Goal: Transaction & Acquisition: Book appointment/travel/reservation

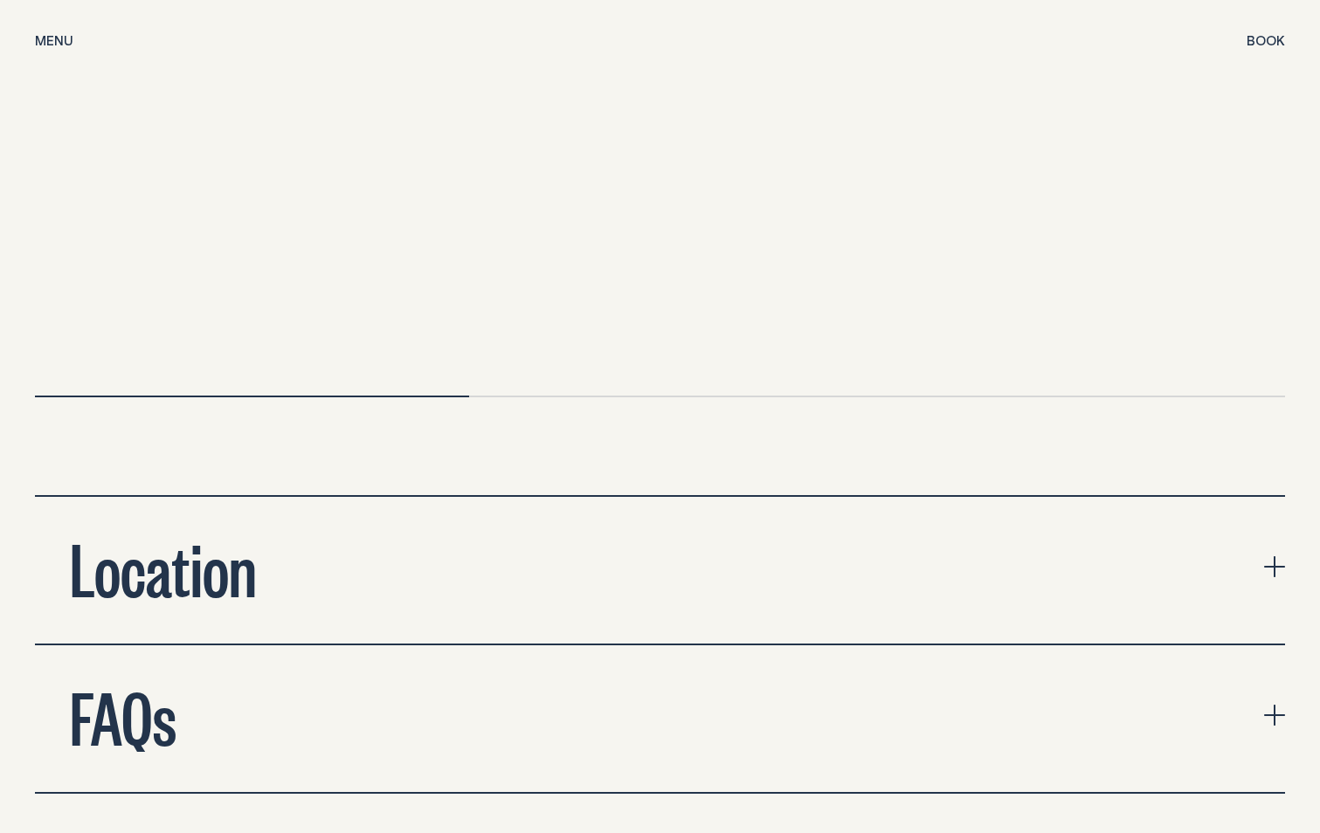
scroll to position [5678, 0]
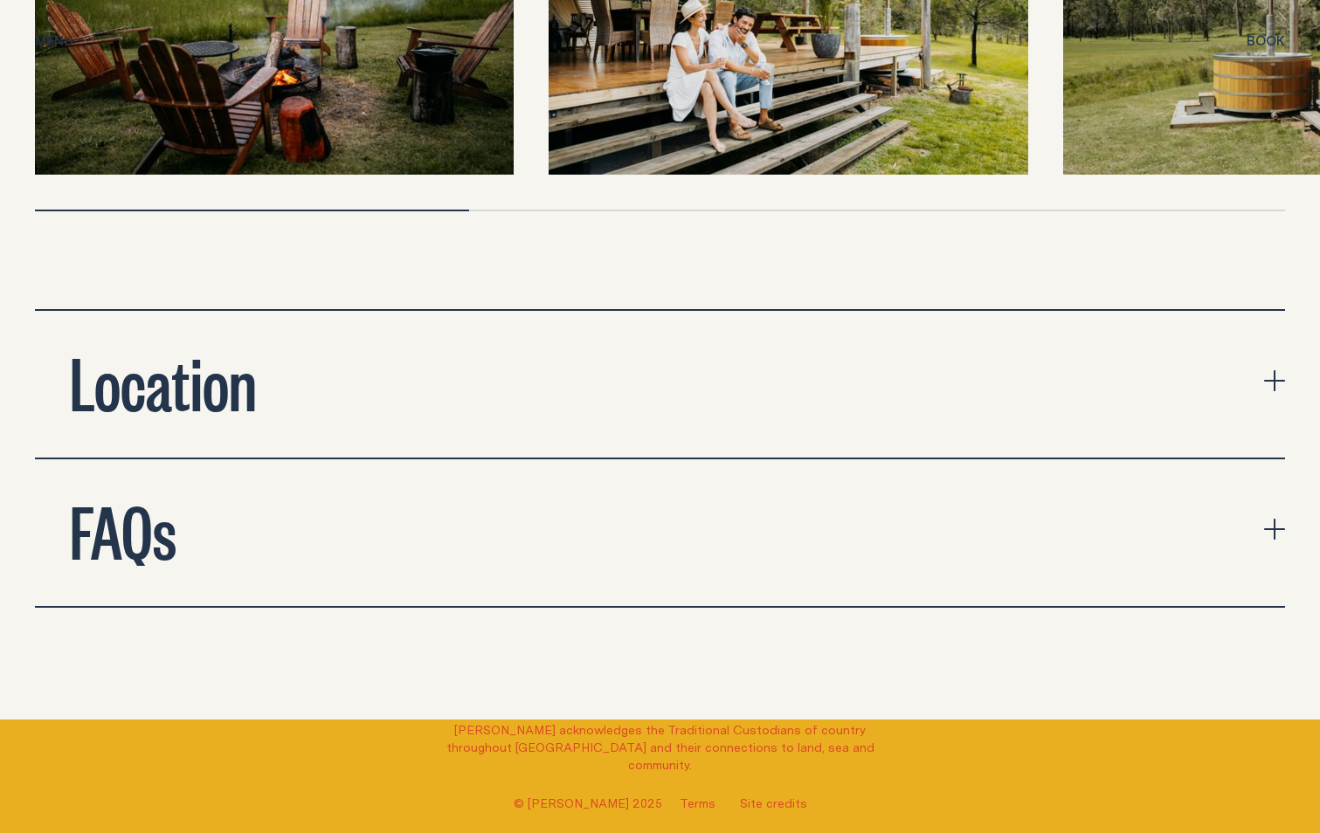
click at [1269, 519] on icon "expand accordion" at bounding box center [1274, 529] width 21 height 21
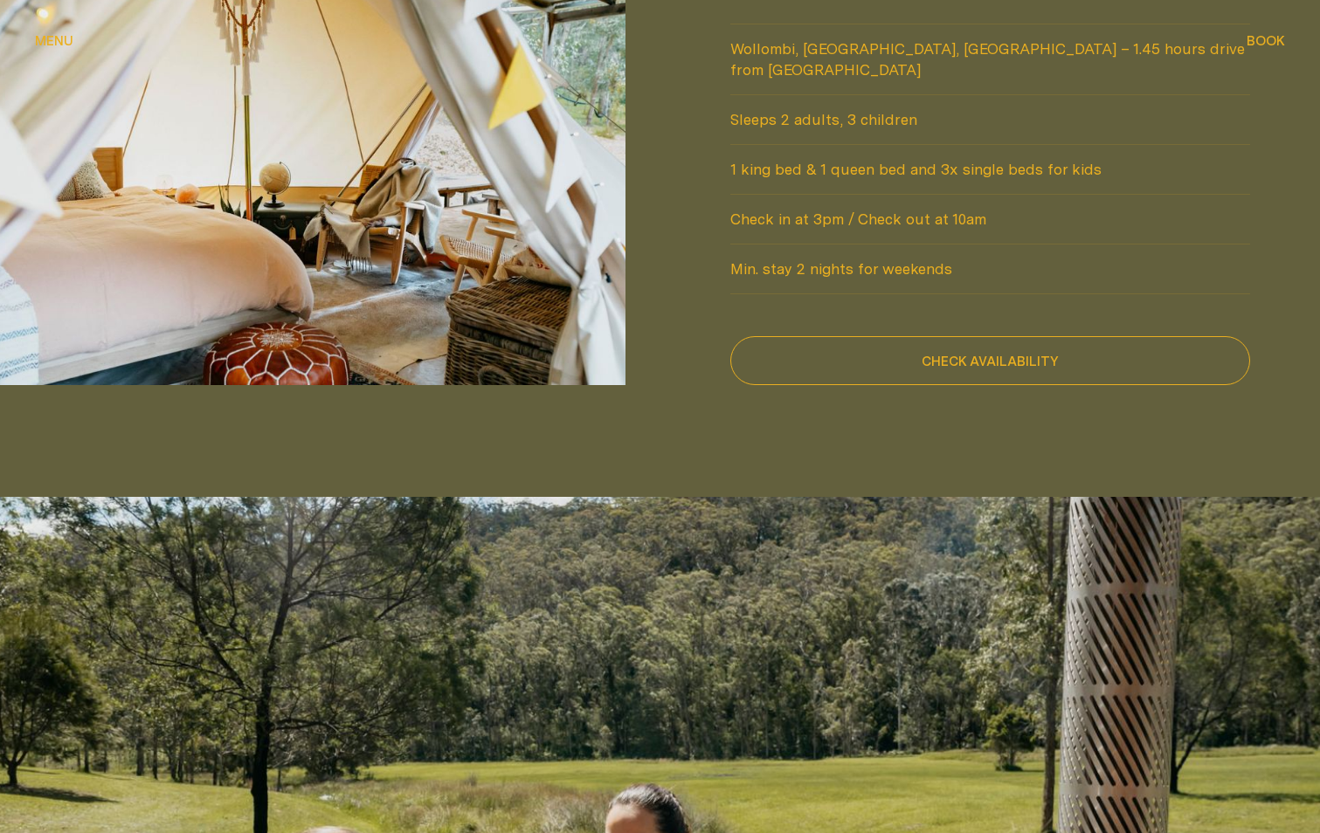
scroll to position [1392, 0]
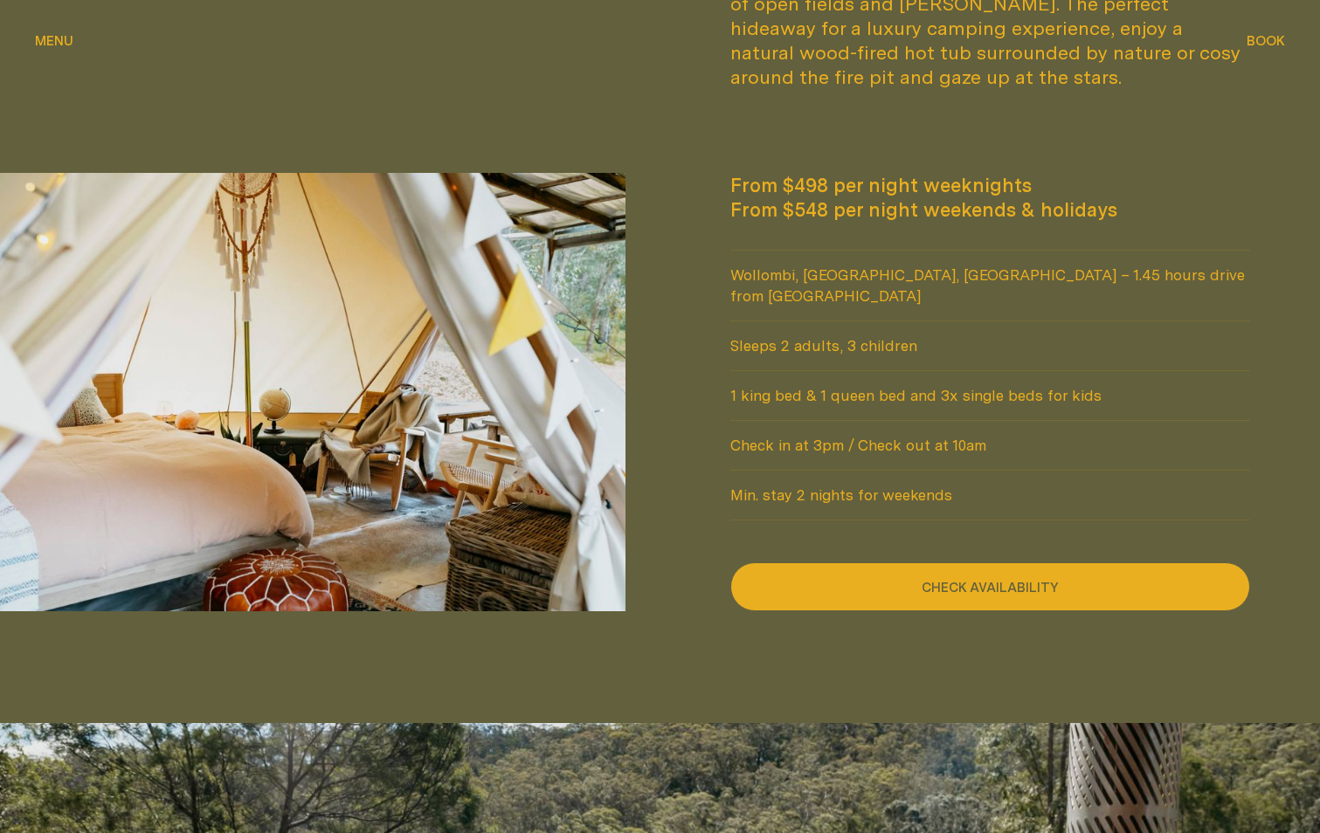
click at [1029, 563] on button "Check availability" at bounding box center [990, 587] width 521 height 49
select select "******"
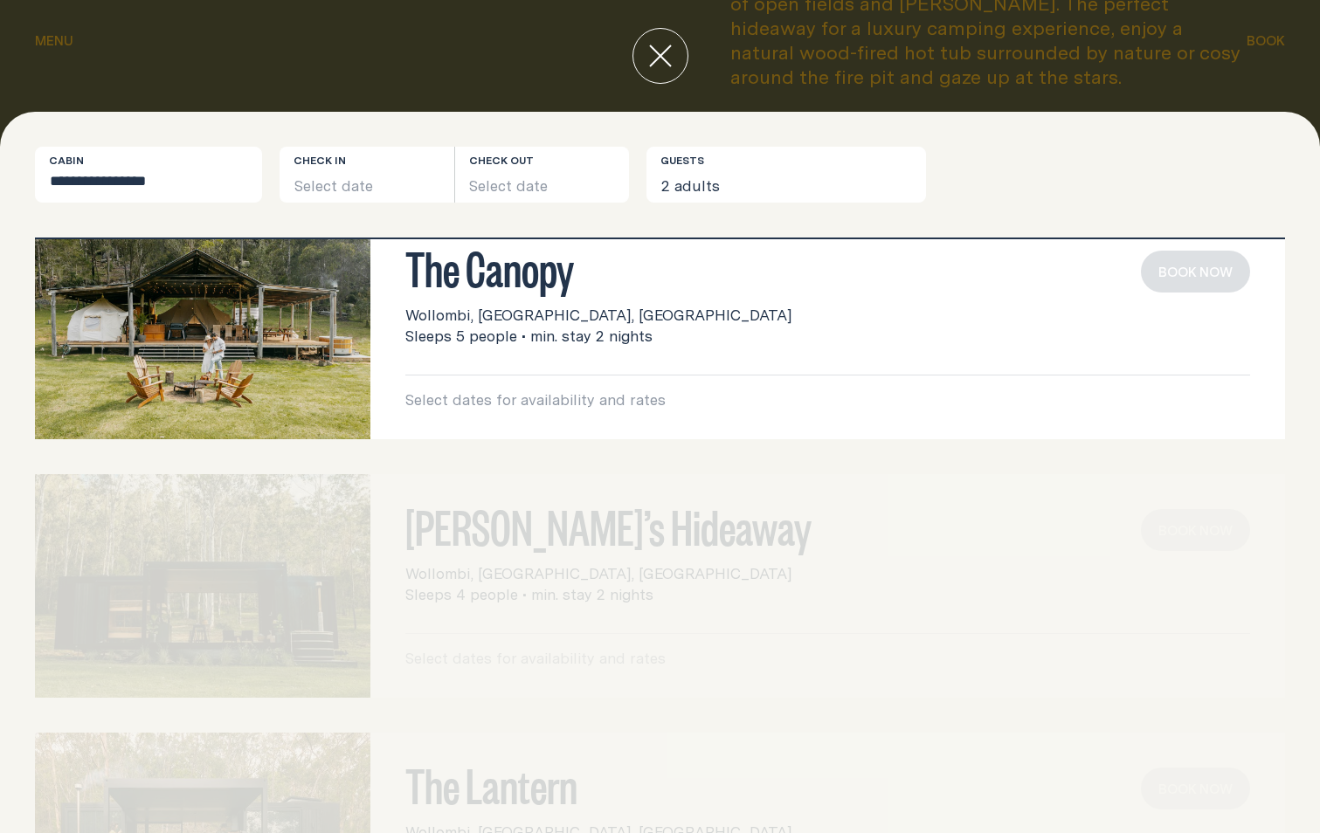
scroll to position [87, 0]
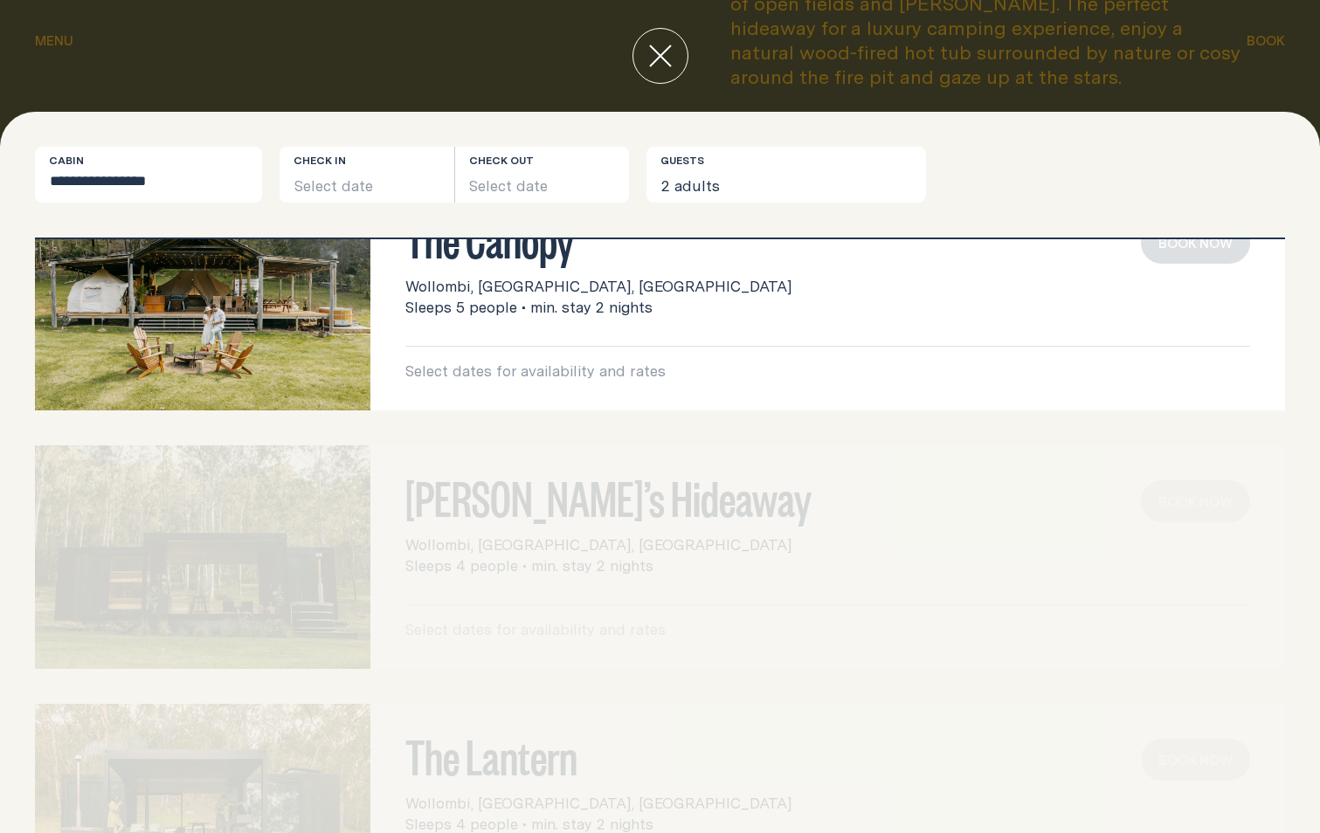
click at [627, 507] on div "[PERSON_NAME]’s Hideaway Wollombi, [GEOGRAPHIC_DATA], [GEOGRAPHIC_DATA] Sleeps …" at bounding box center [660, 558] width 1250 height 224
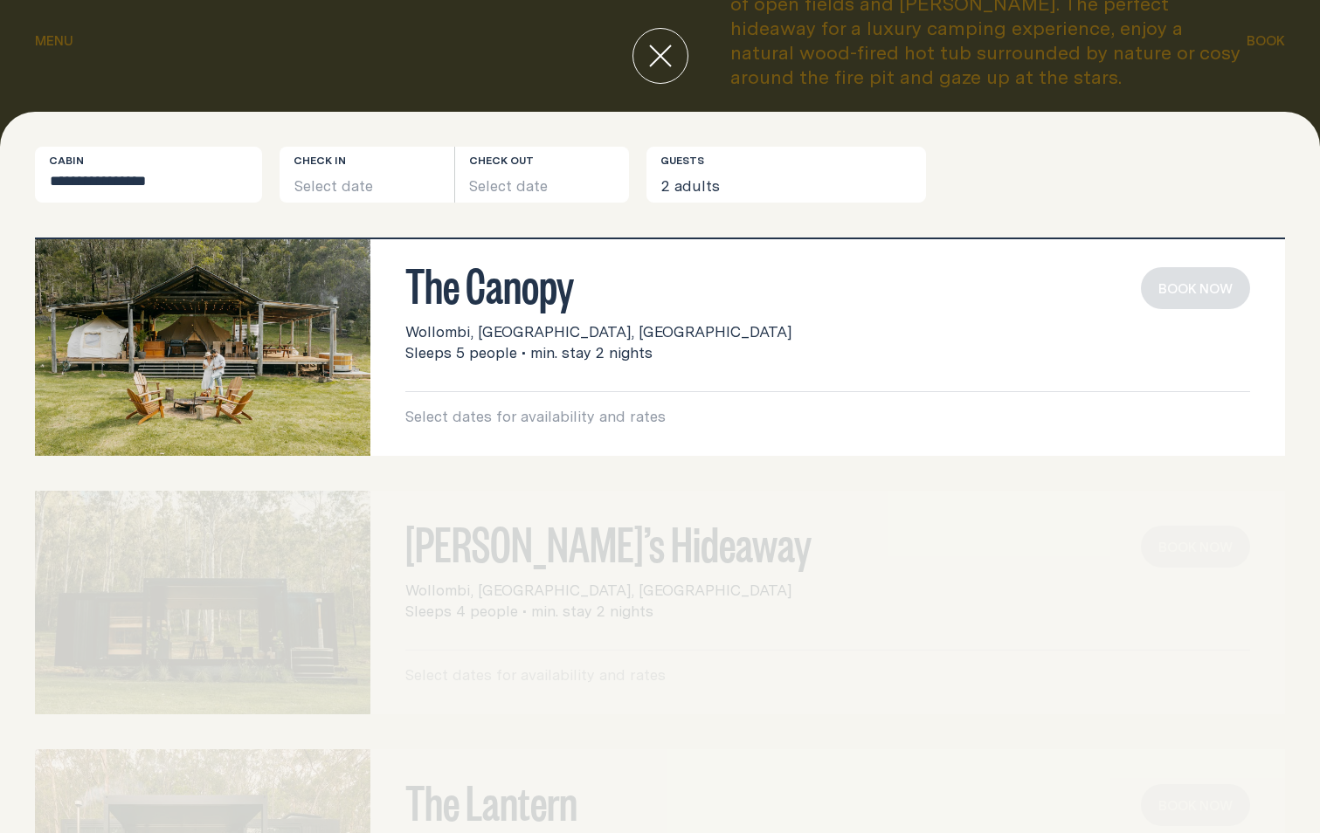
scroll to position [0, 0]
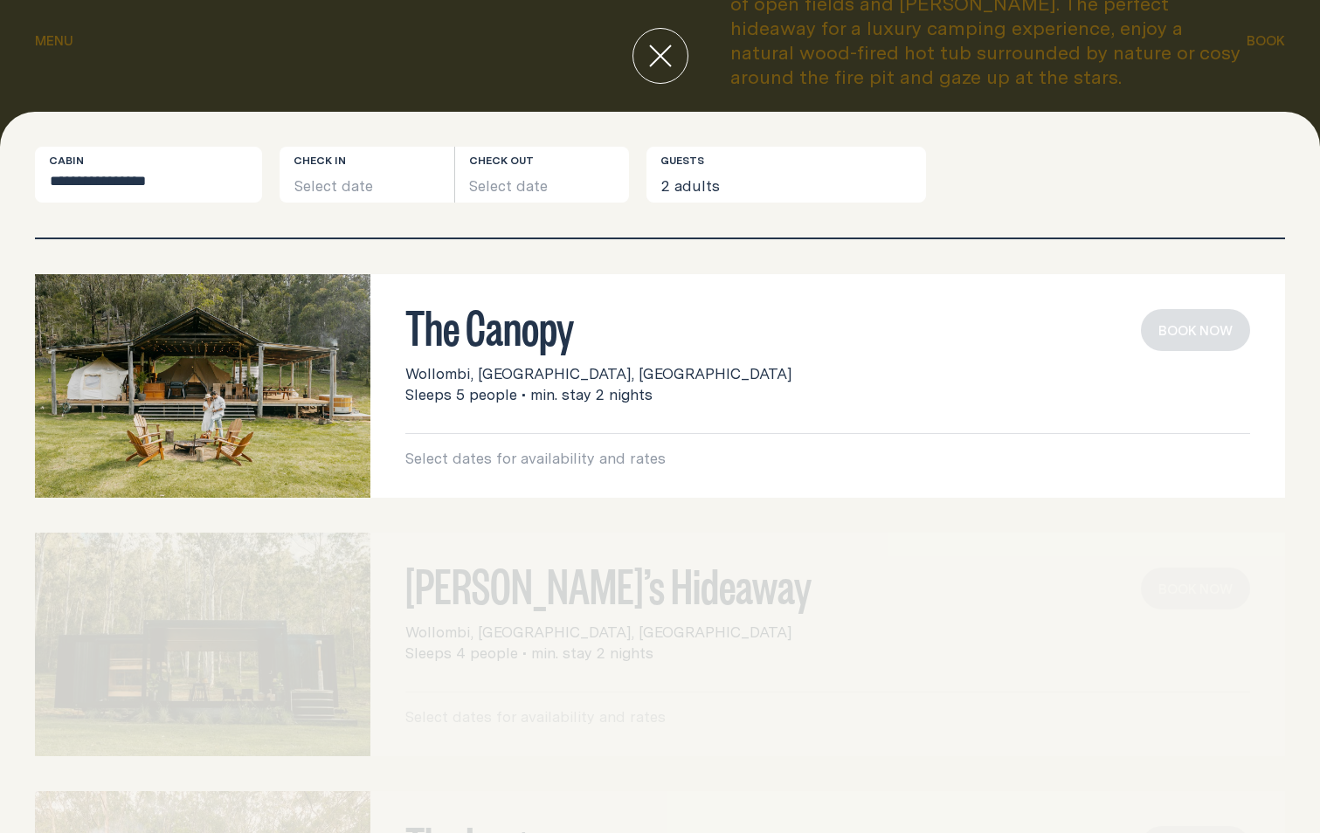
click at [662, 53] on icon "close" at bounding box center [660, 55] width 21 height 21
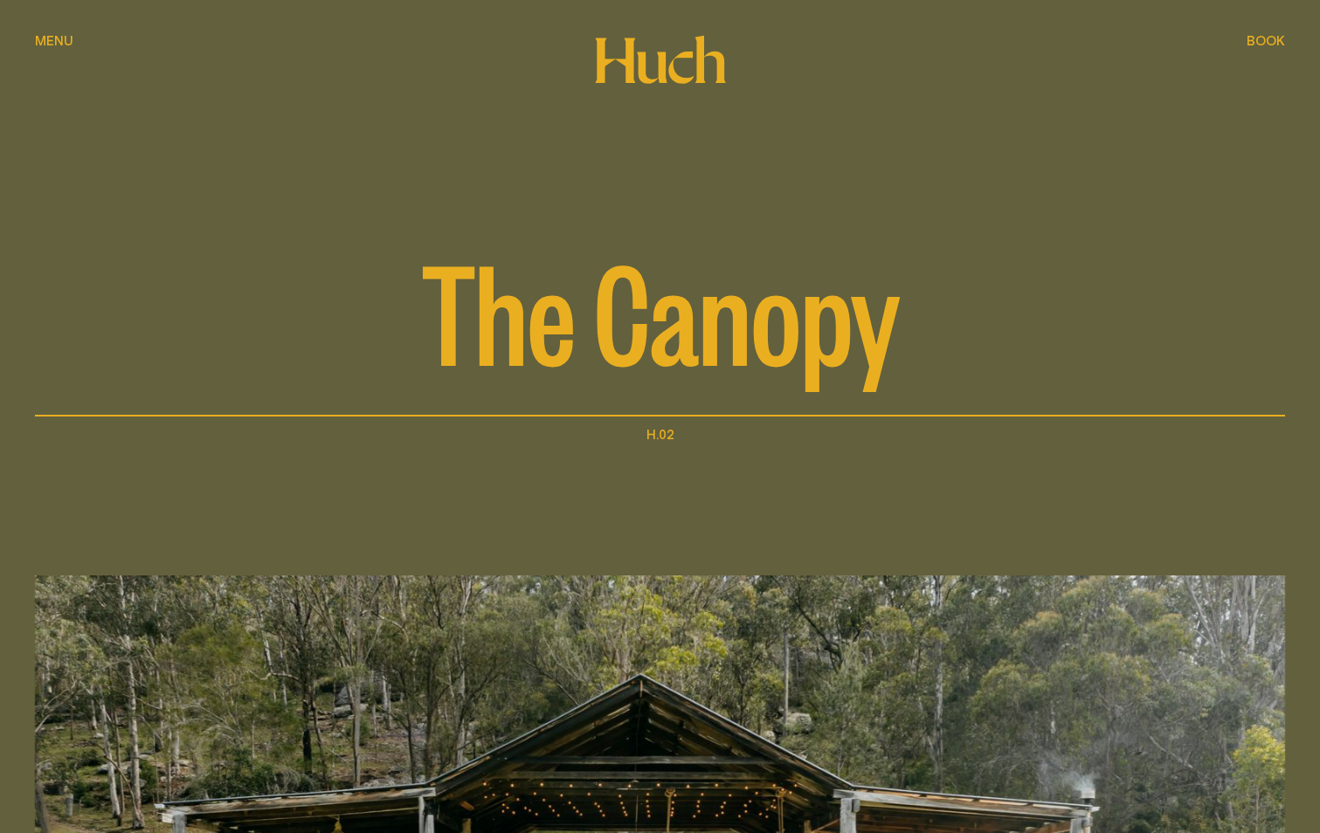
click at [62, 43] on span "Menu" at bounding box center [54, 40] width 38 height 13
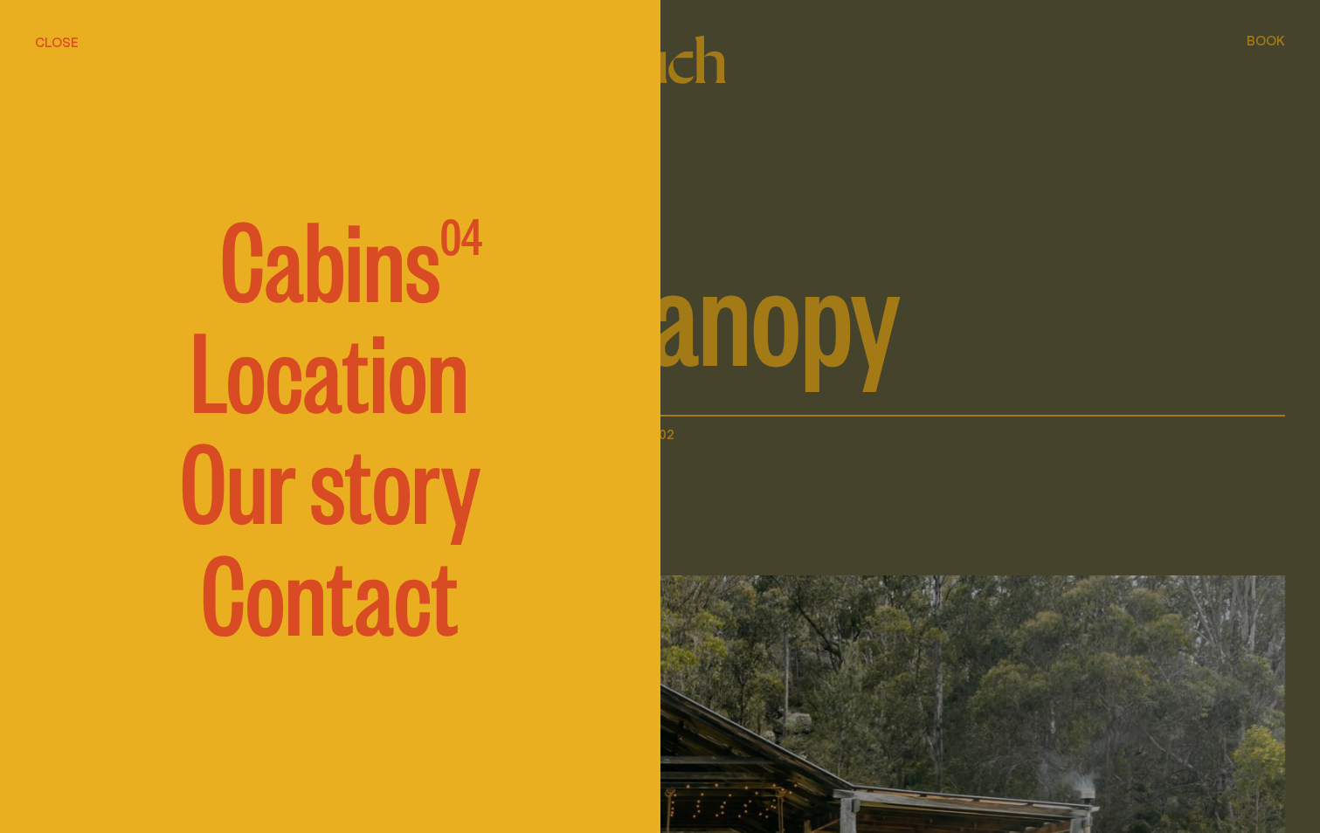
click at [302, 258] on span "Cabins" at bounding box center [330, 256] width 220 height 105
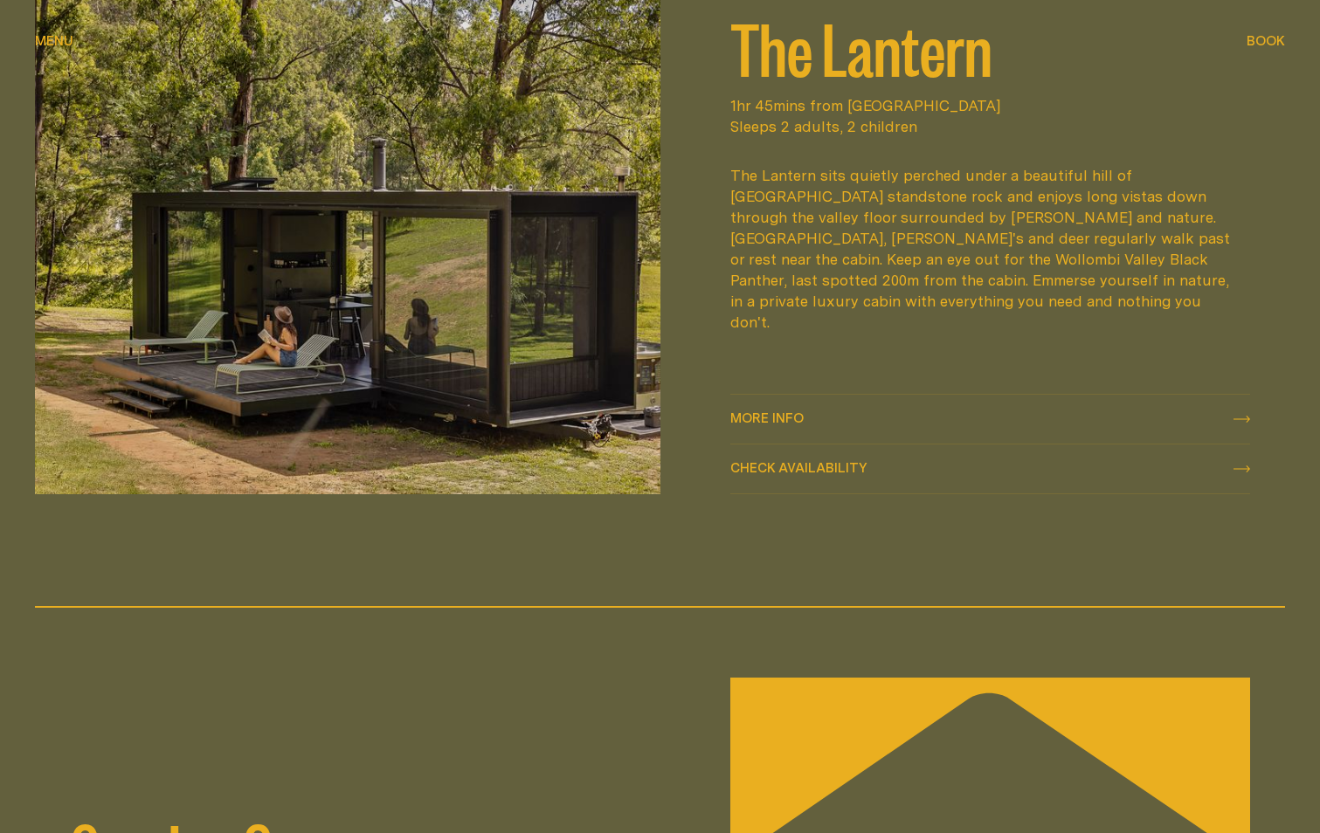
scroll to position [2446, 0]
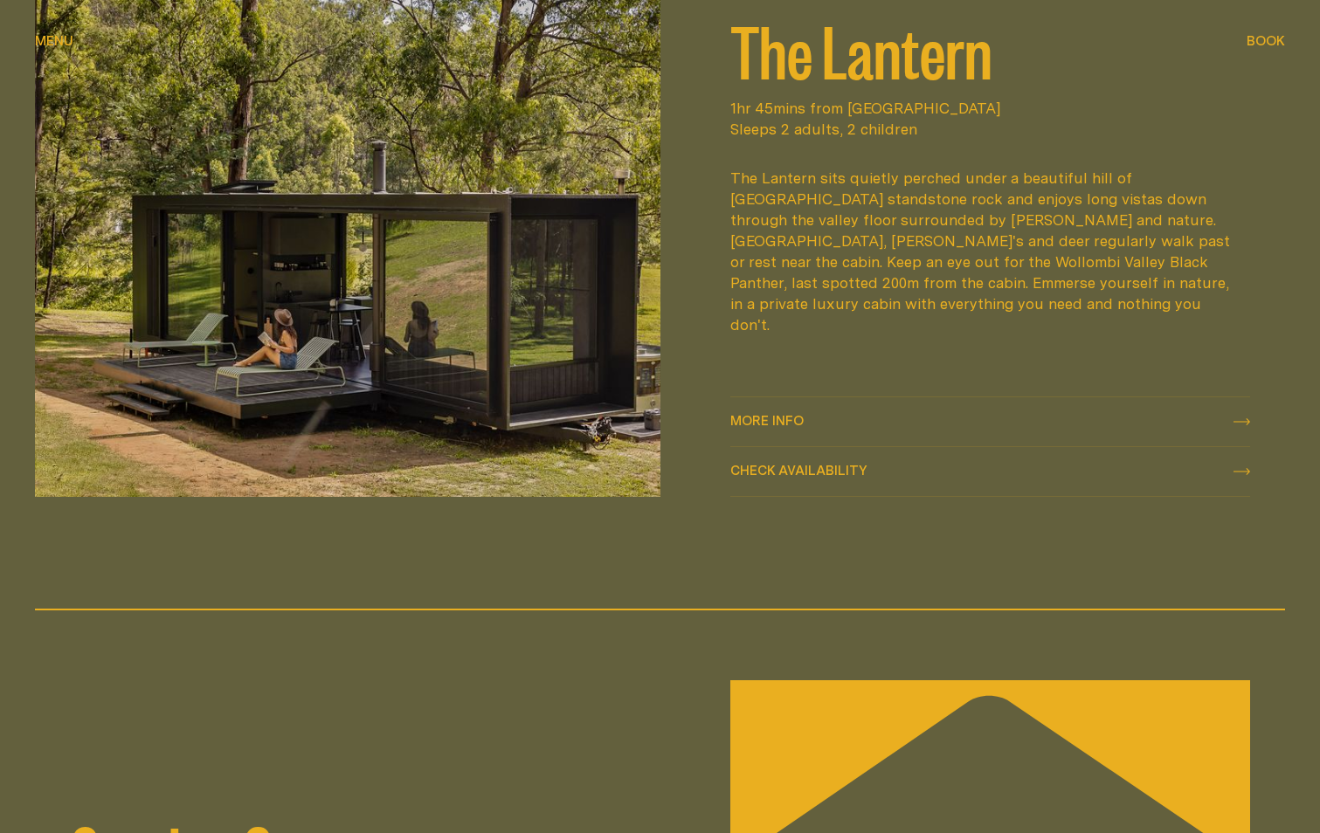
click at [1246, 421] on icon at bounding box center [1241, 421] width 17 height 7
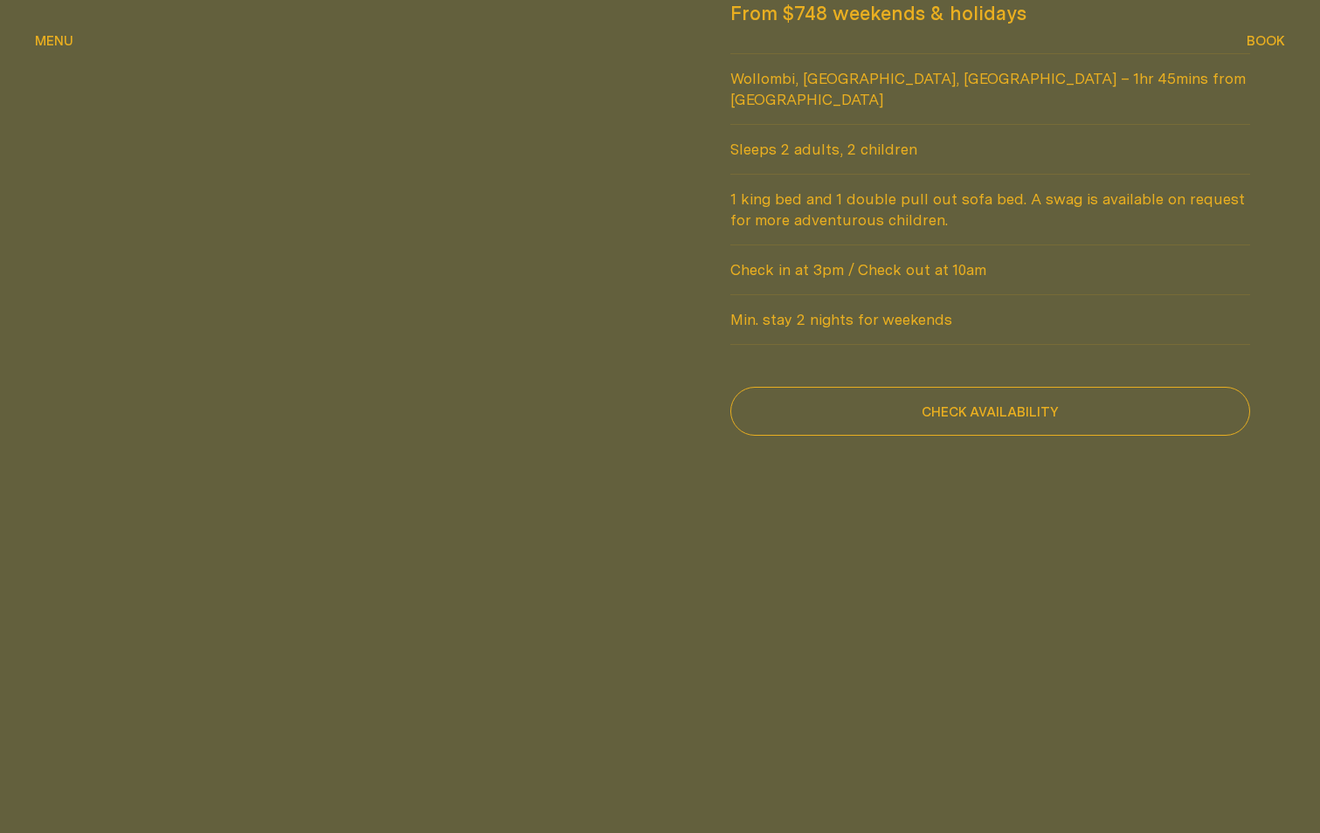
scroll to position [1922, 0]
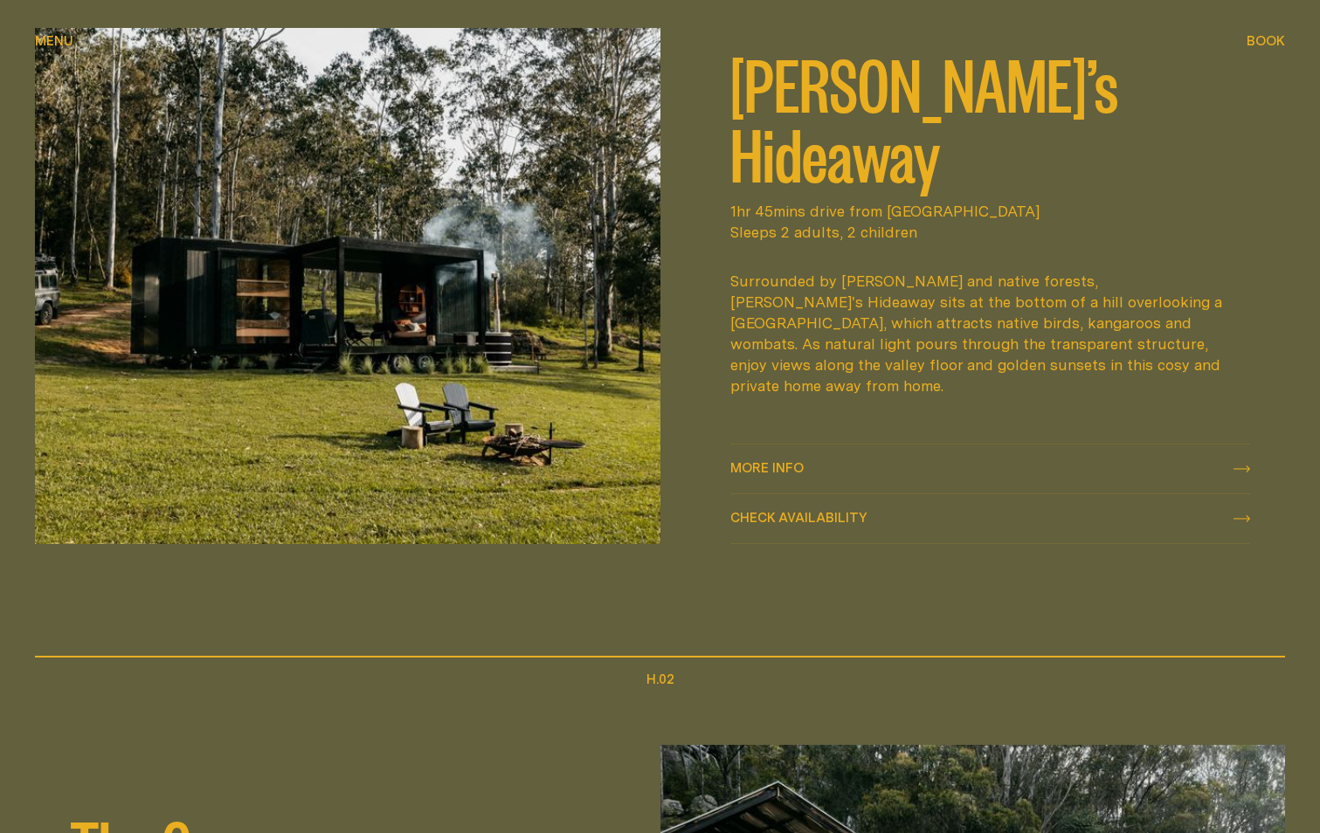
scroll to position [961, 0]
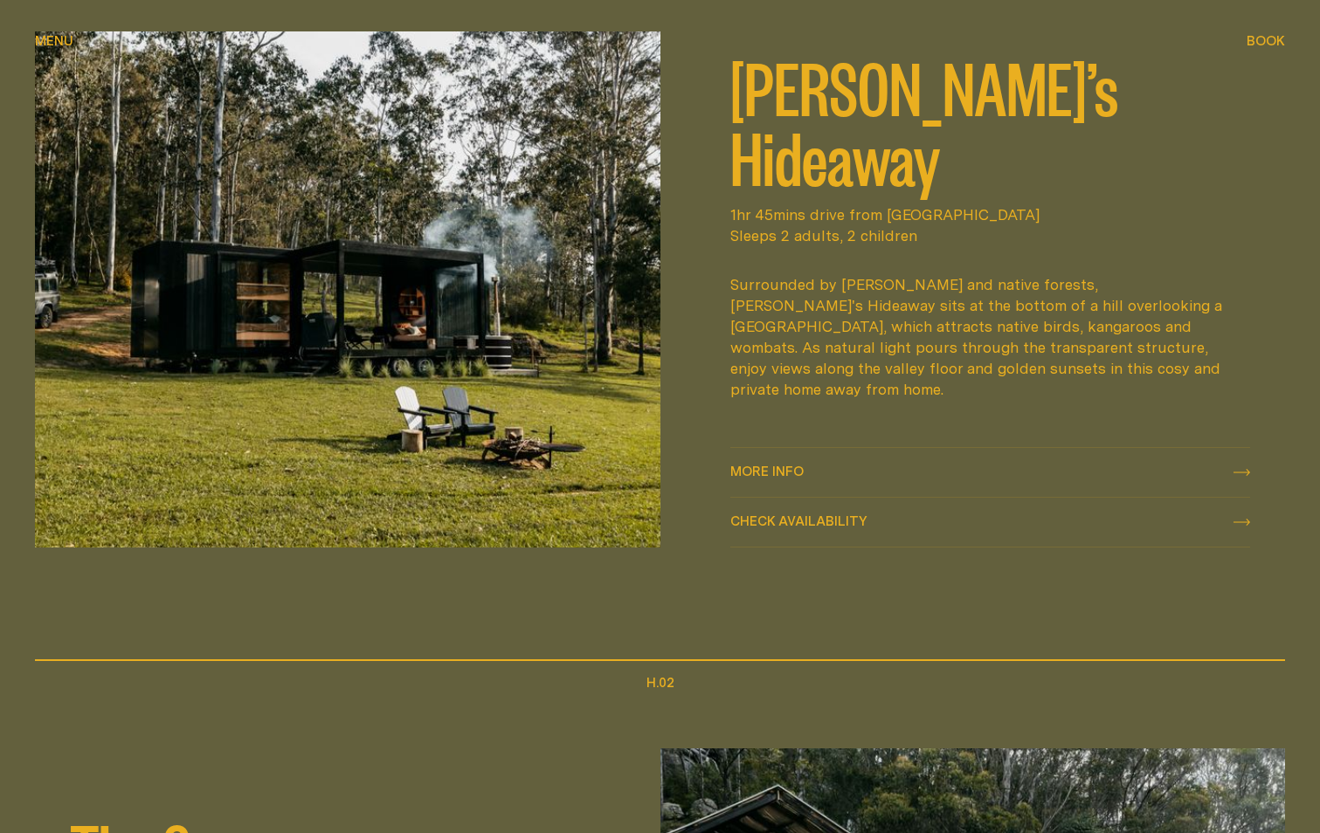
click at [773, 471] on span "More info" at bounding box center [766, 471] width 73 height 13
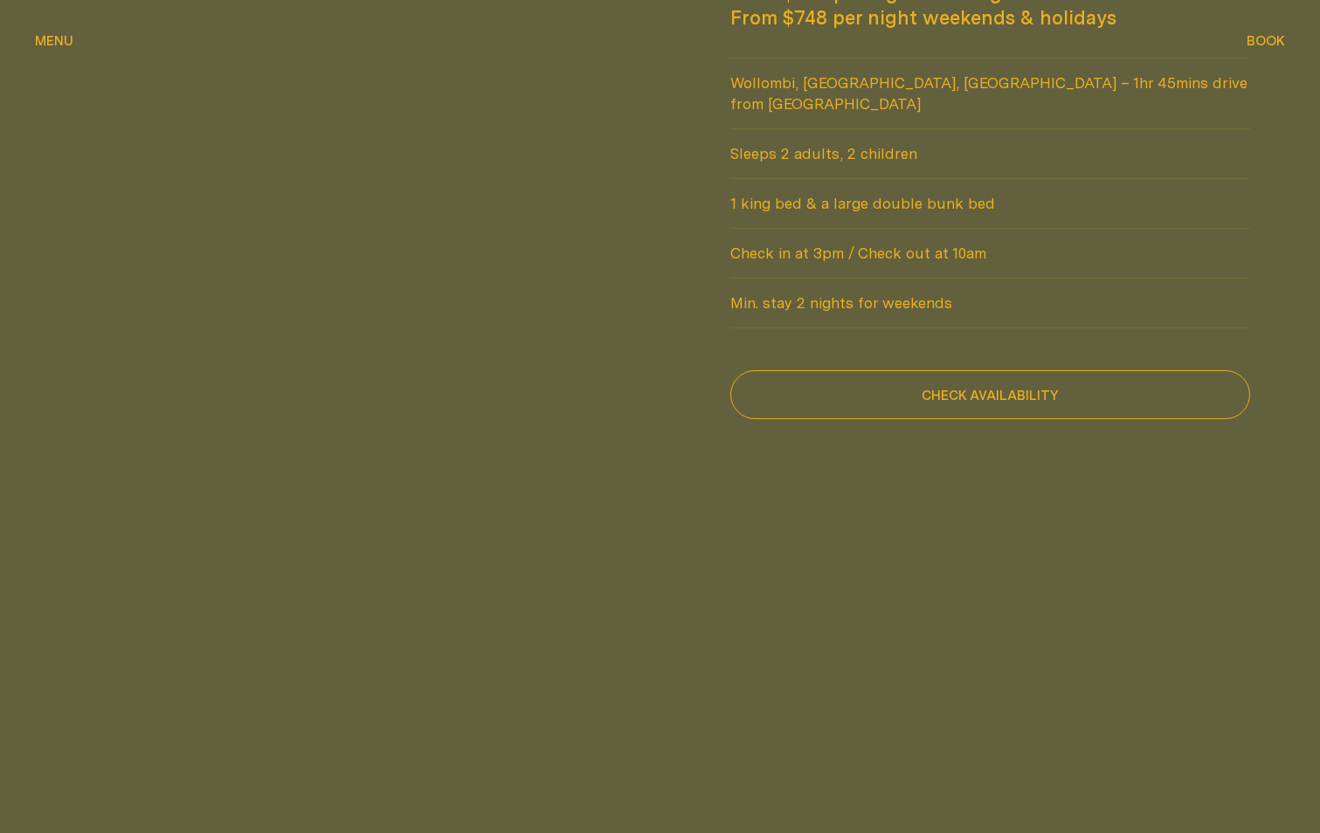
scroll to position [1572, 0]
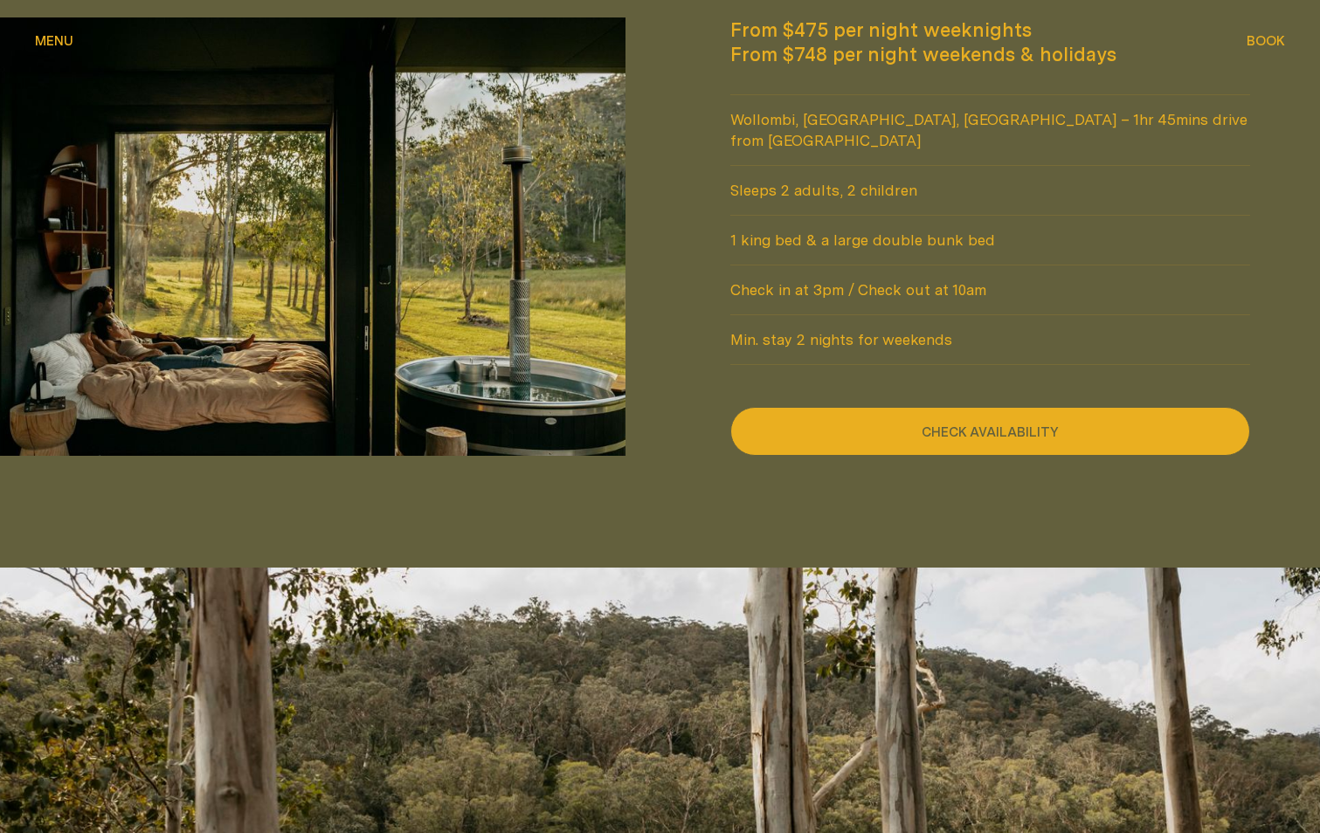
click at [1017, 407] on button "Check availability" at bounding box center [990, 431] width 521 height 49
select select "******"
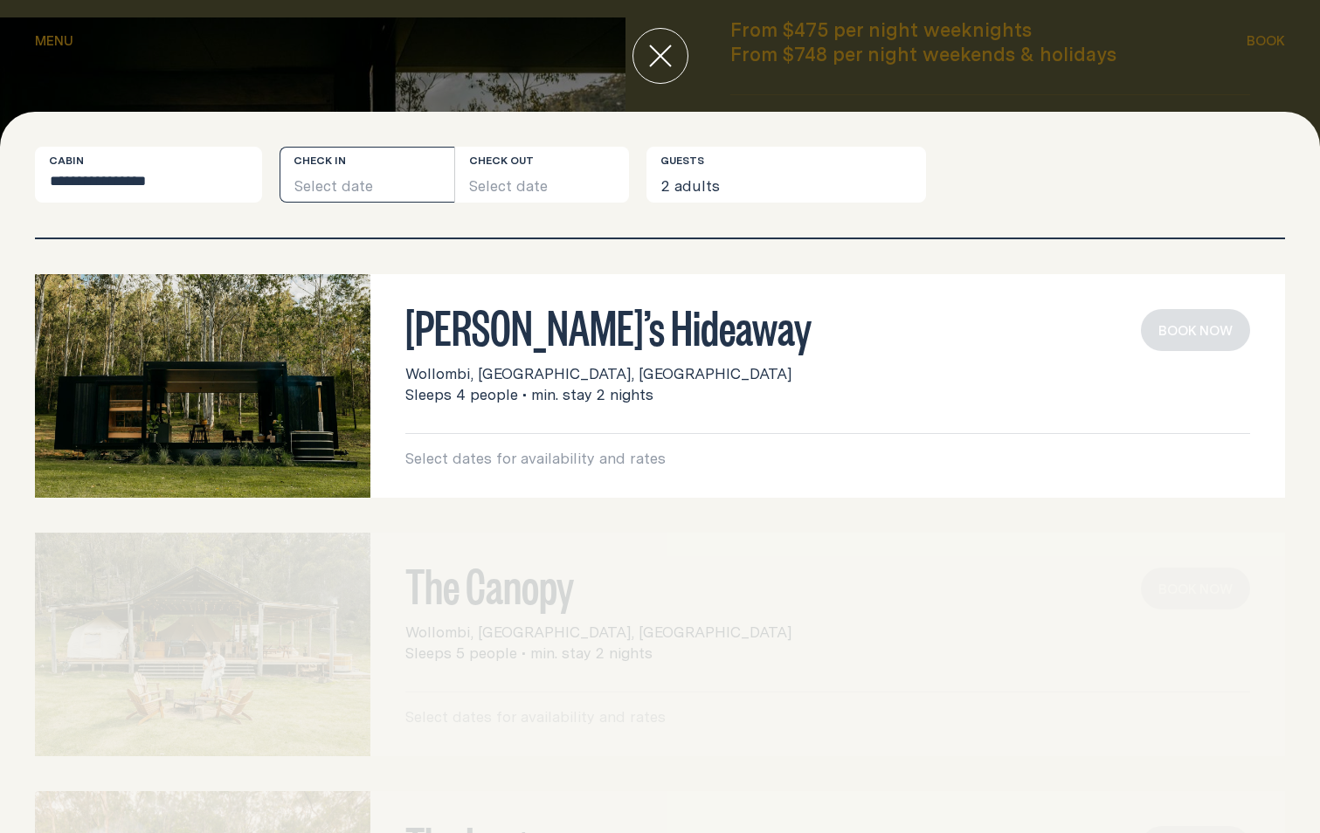
click at [319, 186] on button "Select date" at bounding box center [367, 175] width 175 height 56
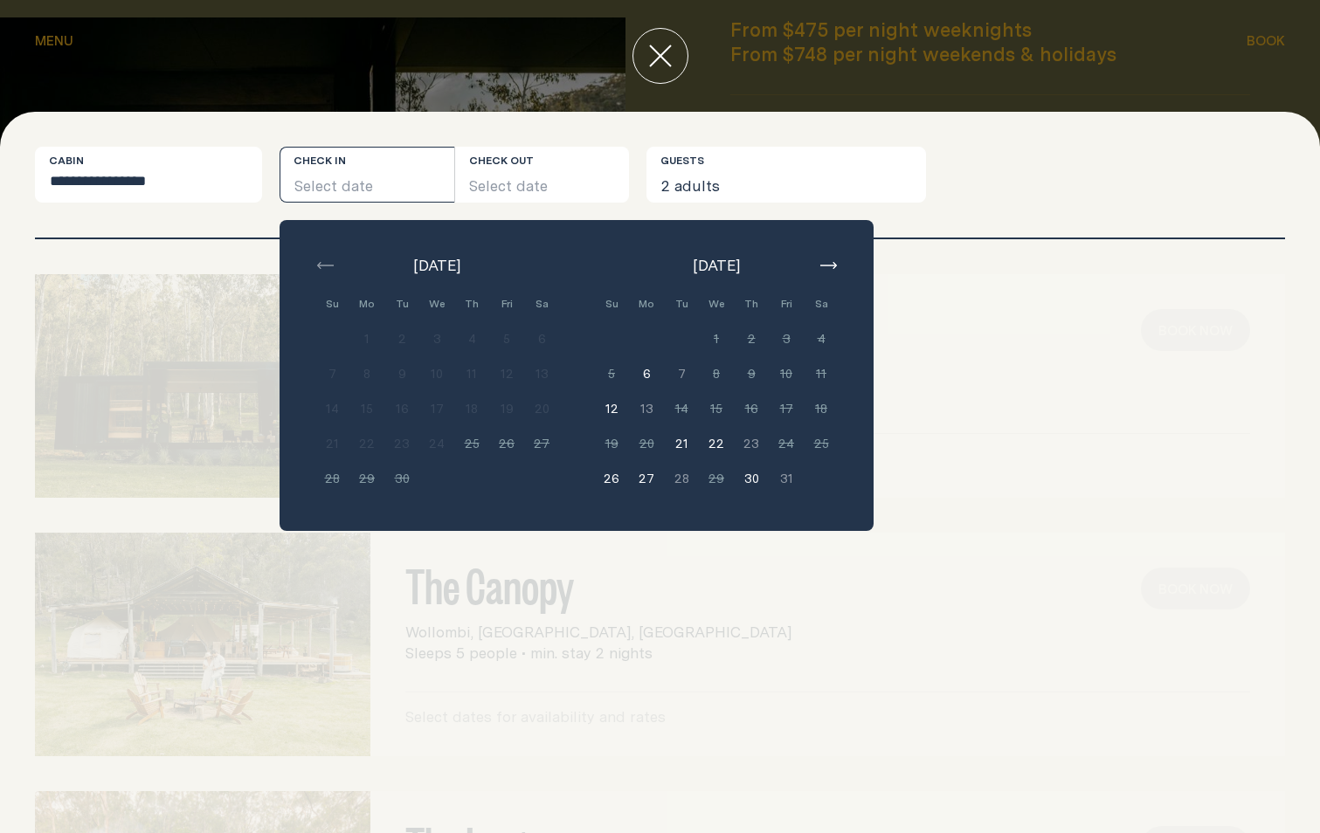
click at [826, 263] on icon "button" at bounding box center [828, 265] width 17 height 7
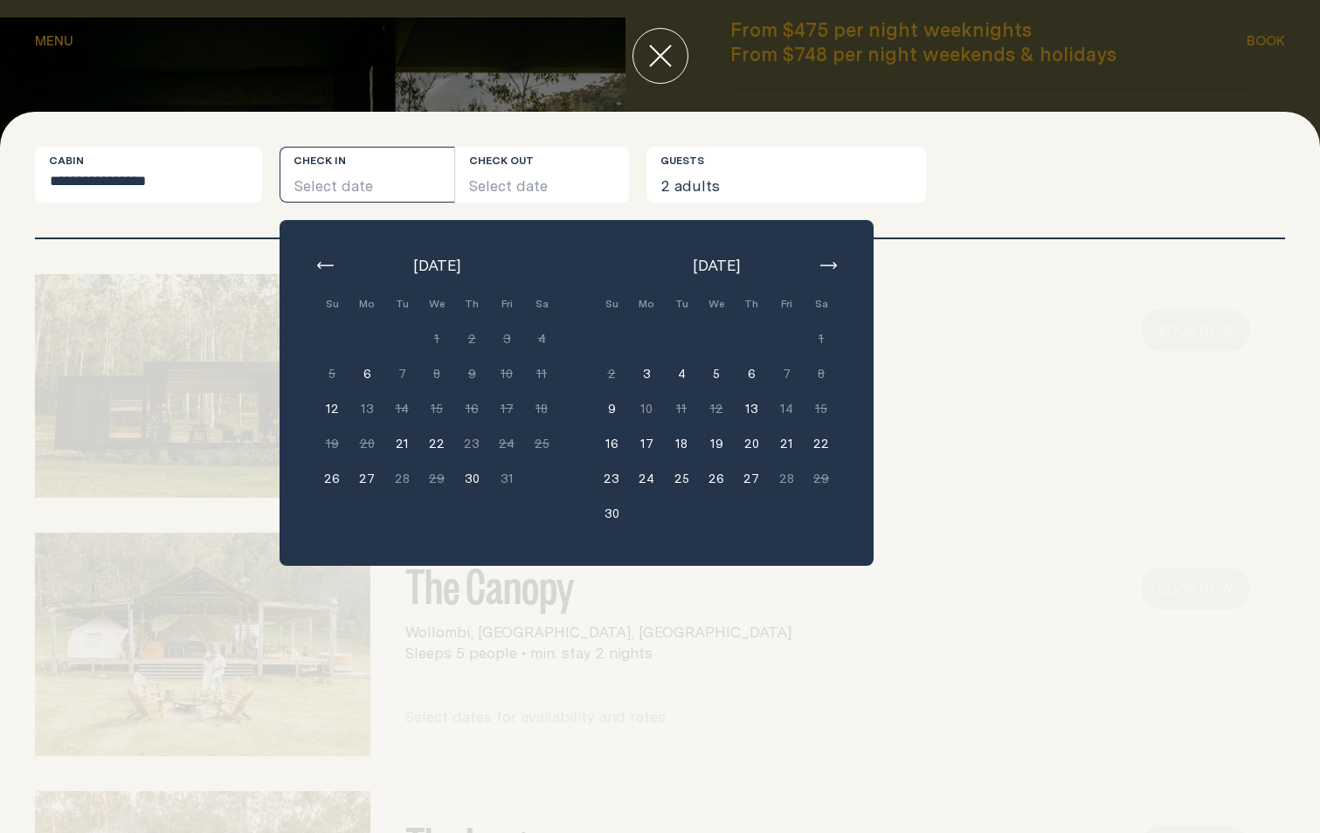
click at [826, 263] on icon "button" at bounding box center [828, 265] width 17 height 7
click at [785, 340] on button "5" at bounding box center [786, 338] width 35 height 35
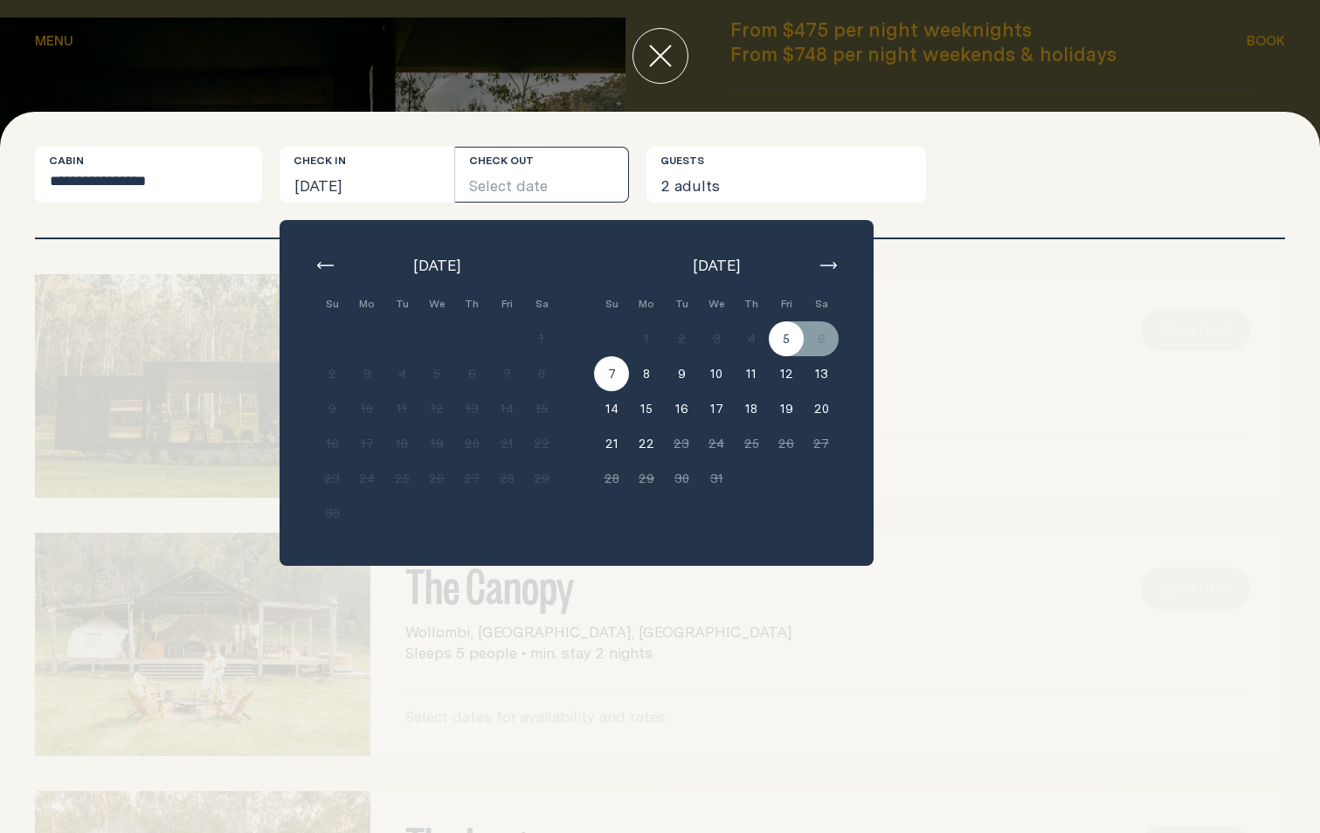
click at [610, 373] on button "7" at bounding box center [611, 373] width 35 height 35
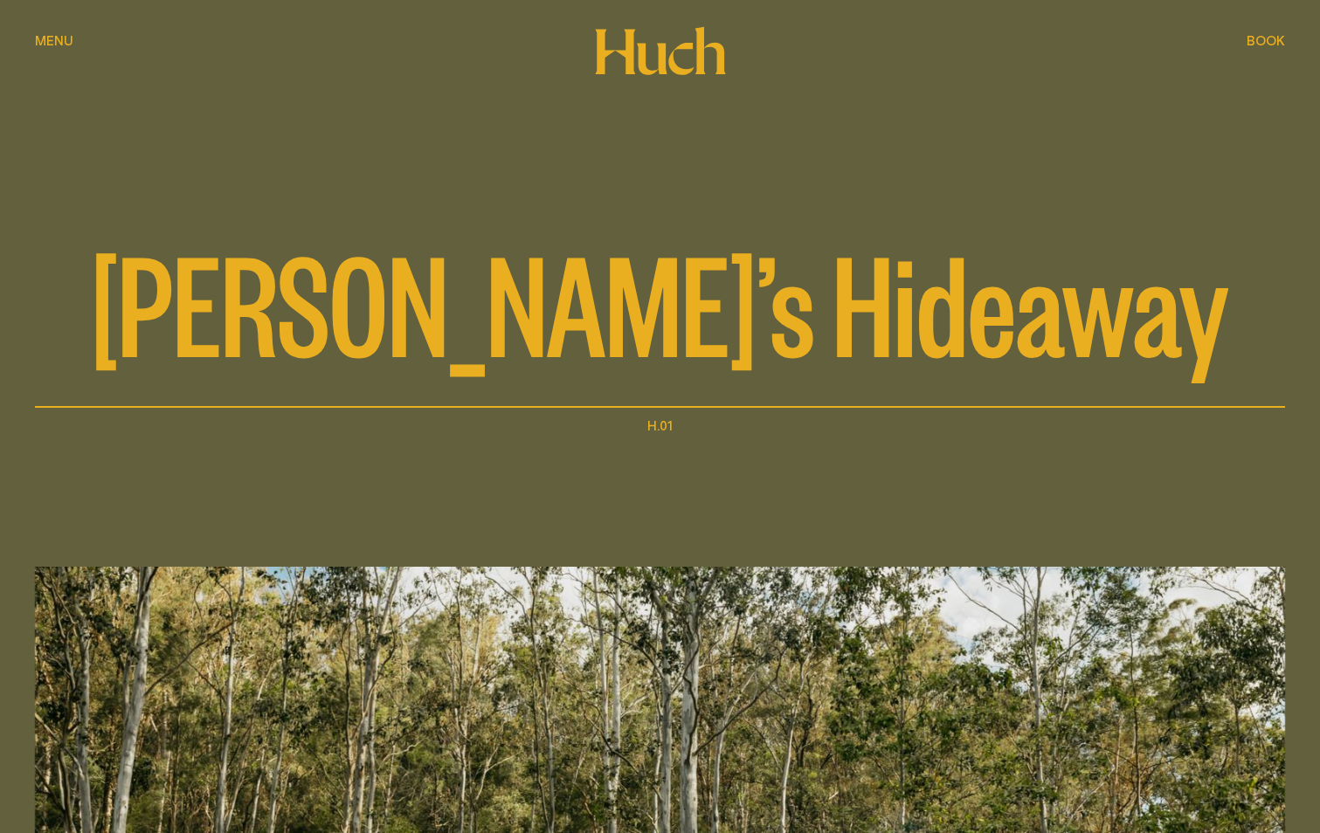
scroll to position [0, 0]
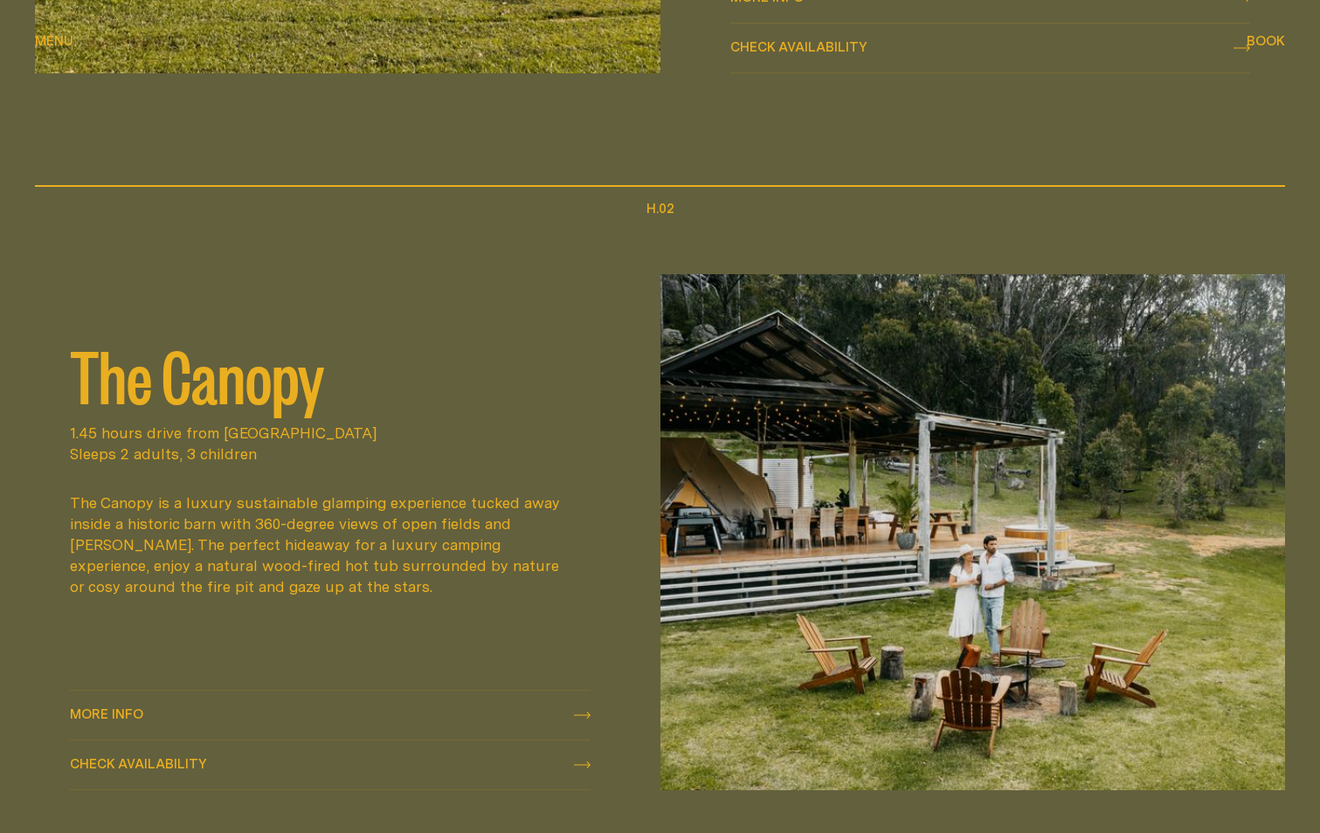
scroll to position [1485, 0]
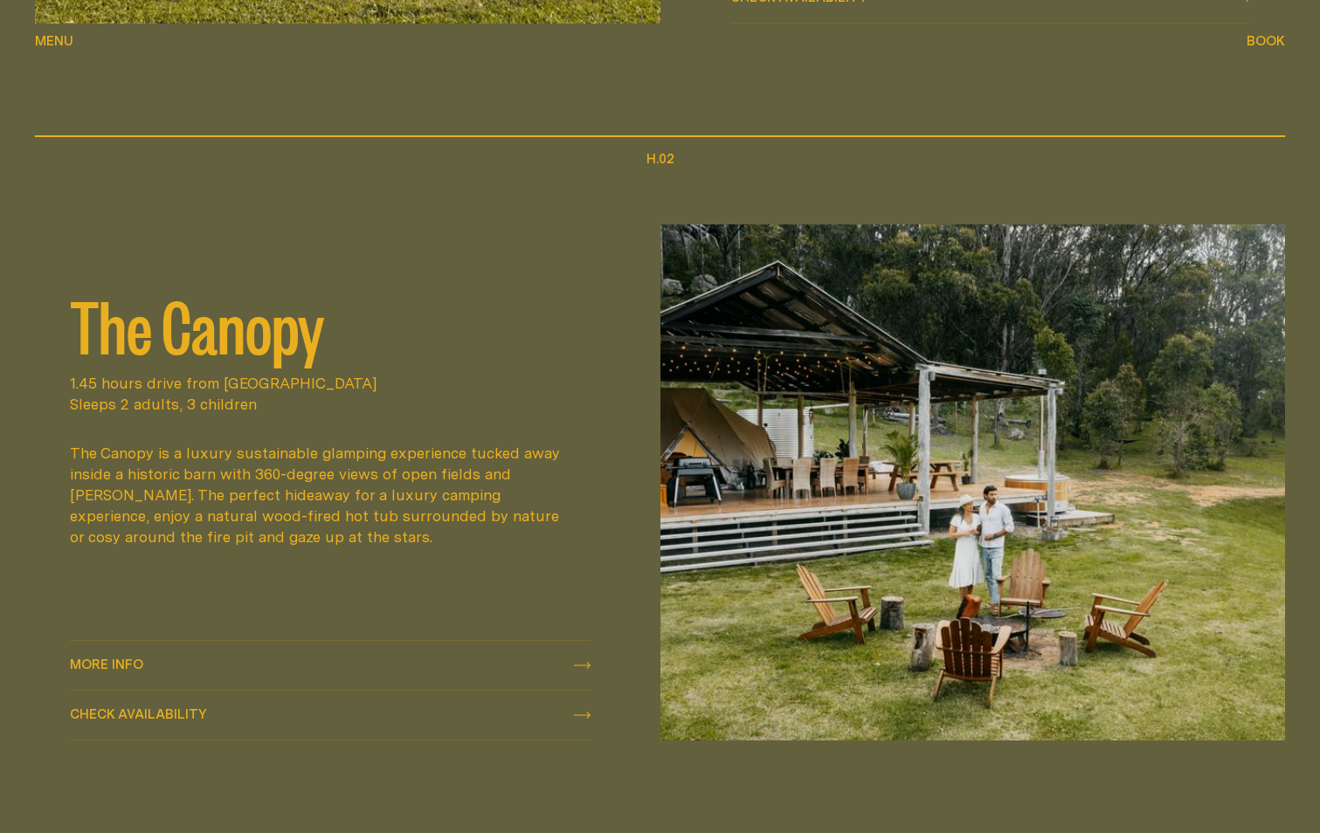
click at [139, 715] on span "Check availability" at bounding box center [138, 714] width 137 height 13
select select "******"
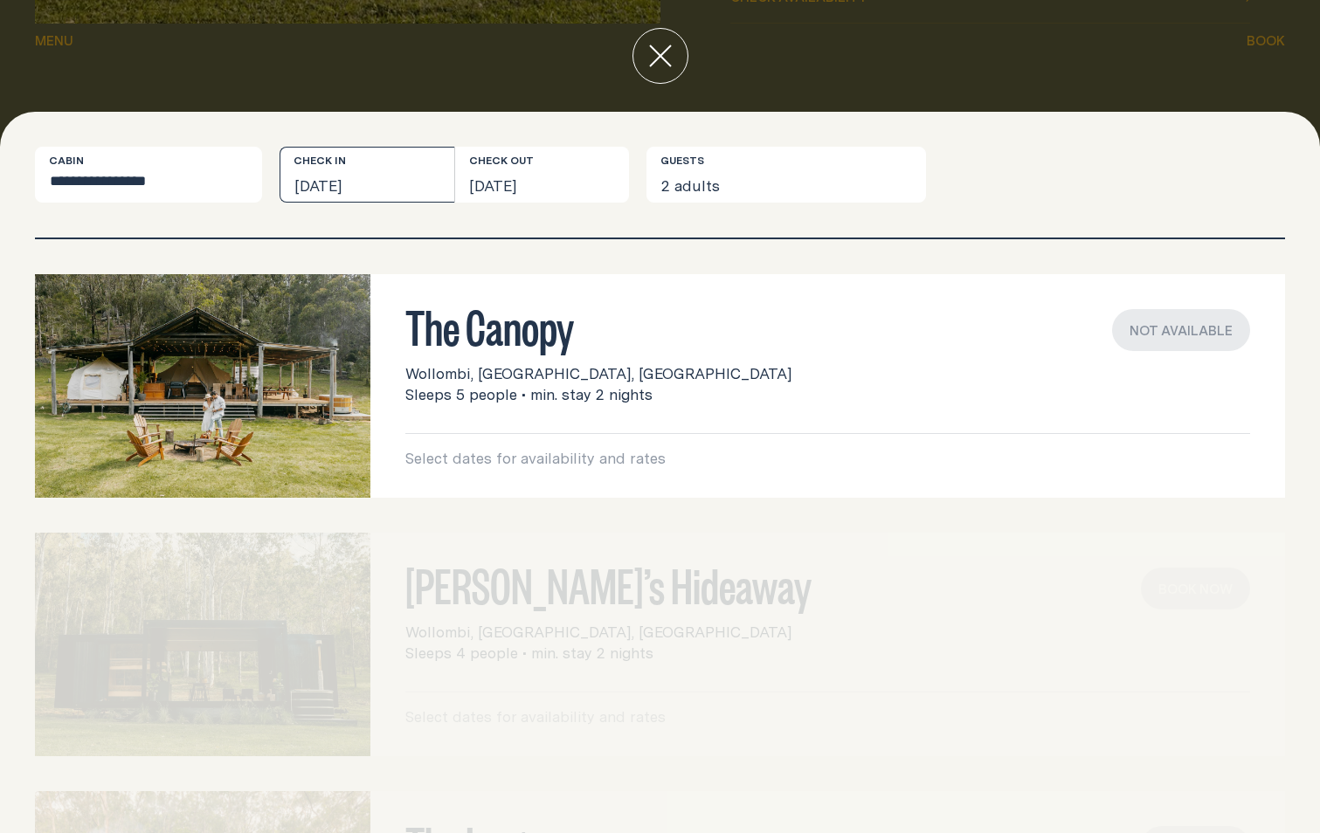
click at [372, 183] on button "[DATE]" at bounding box center [367, 175] width 175 height 56
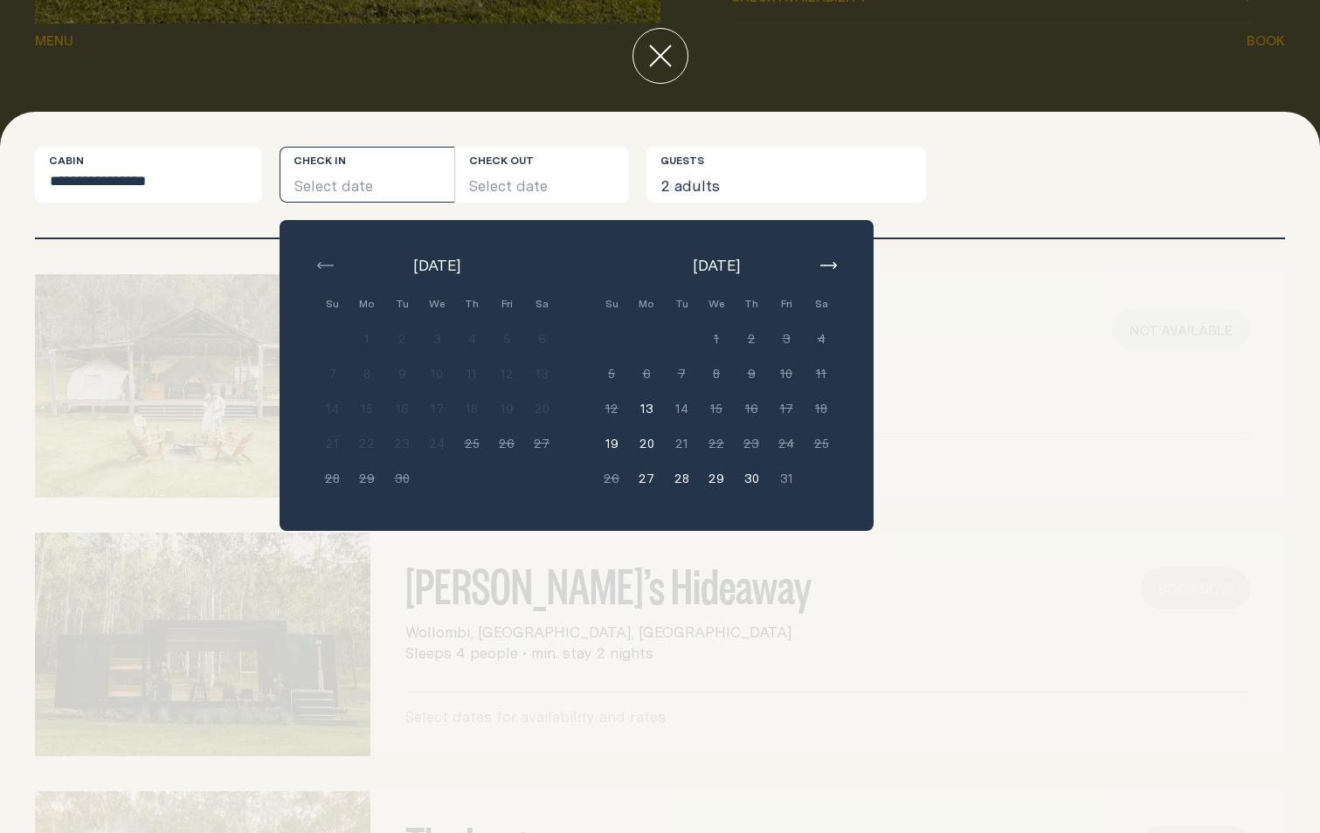
click at [835, 273] on button "button" at bounding box center [828, 265] width 21 height 21
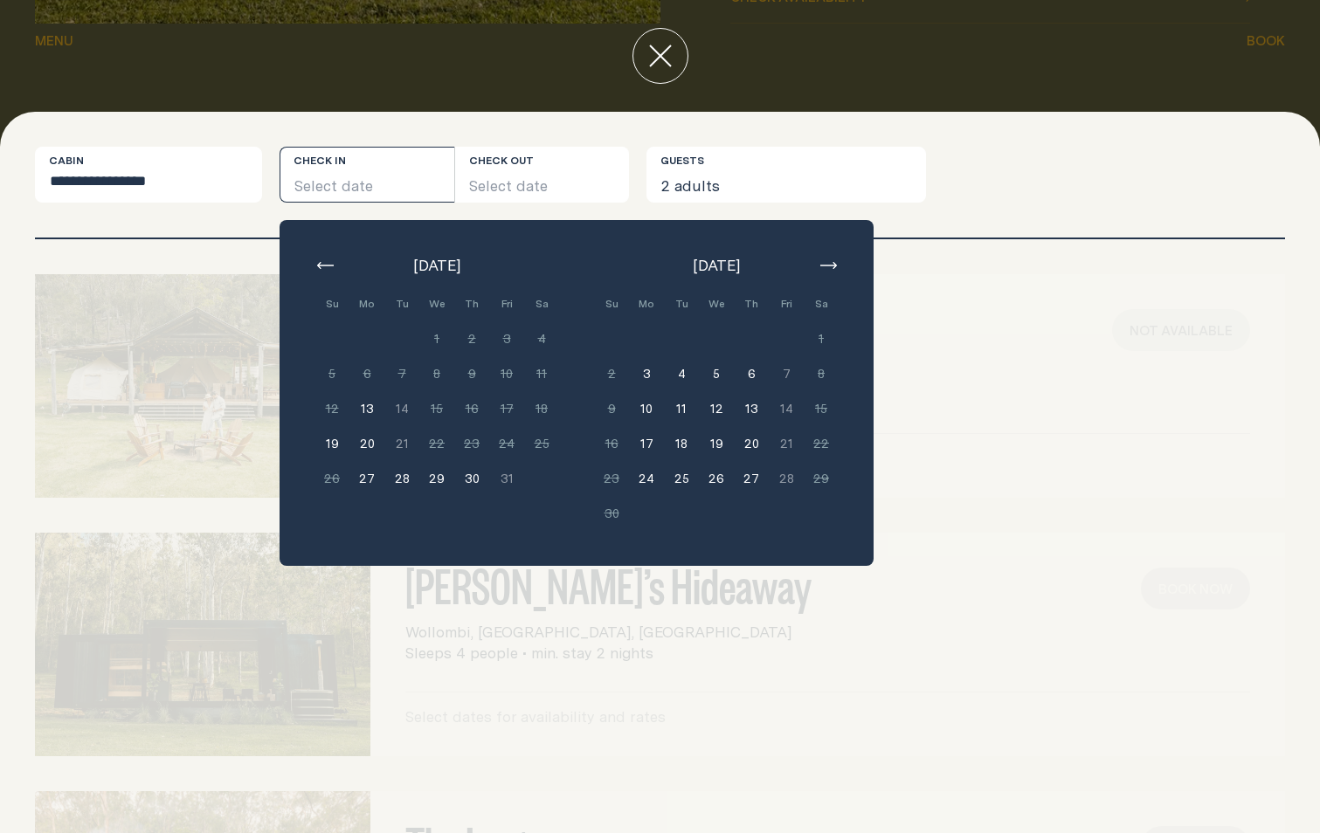
click at [835, 273] on button "button" at bounding box center [828, 265] width 21 height 21
click at [792, 371] on button "12" at bounding box center [786, 373] width 35 height 35
click at [619, 417] on button "14" at bounding box center [611, 408] width 35 height 35
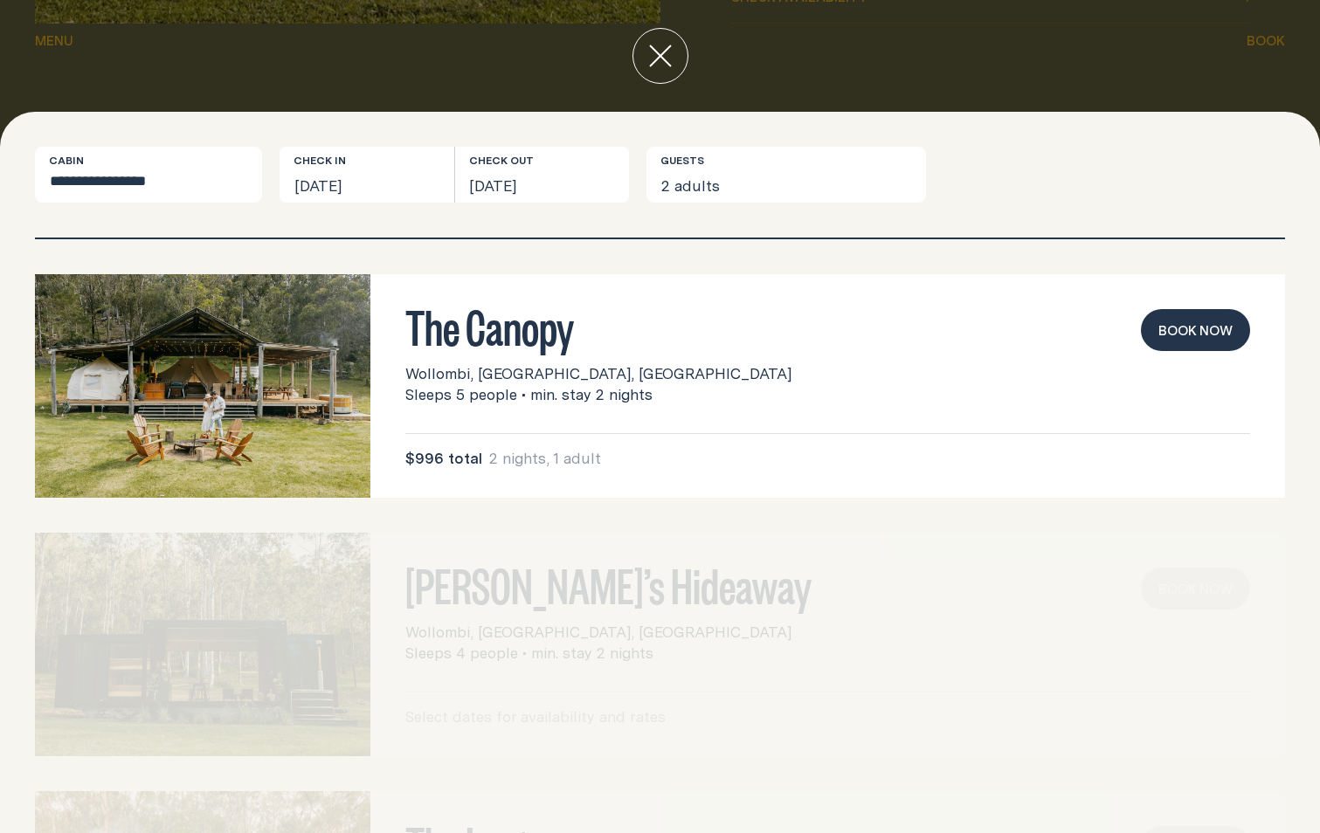
click at [643, 59] on button "close" at bounding box center [660, 56] width 56 height 56
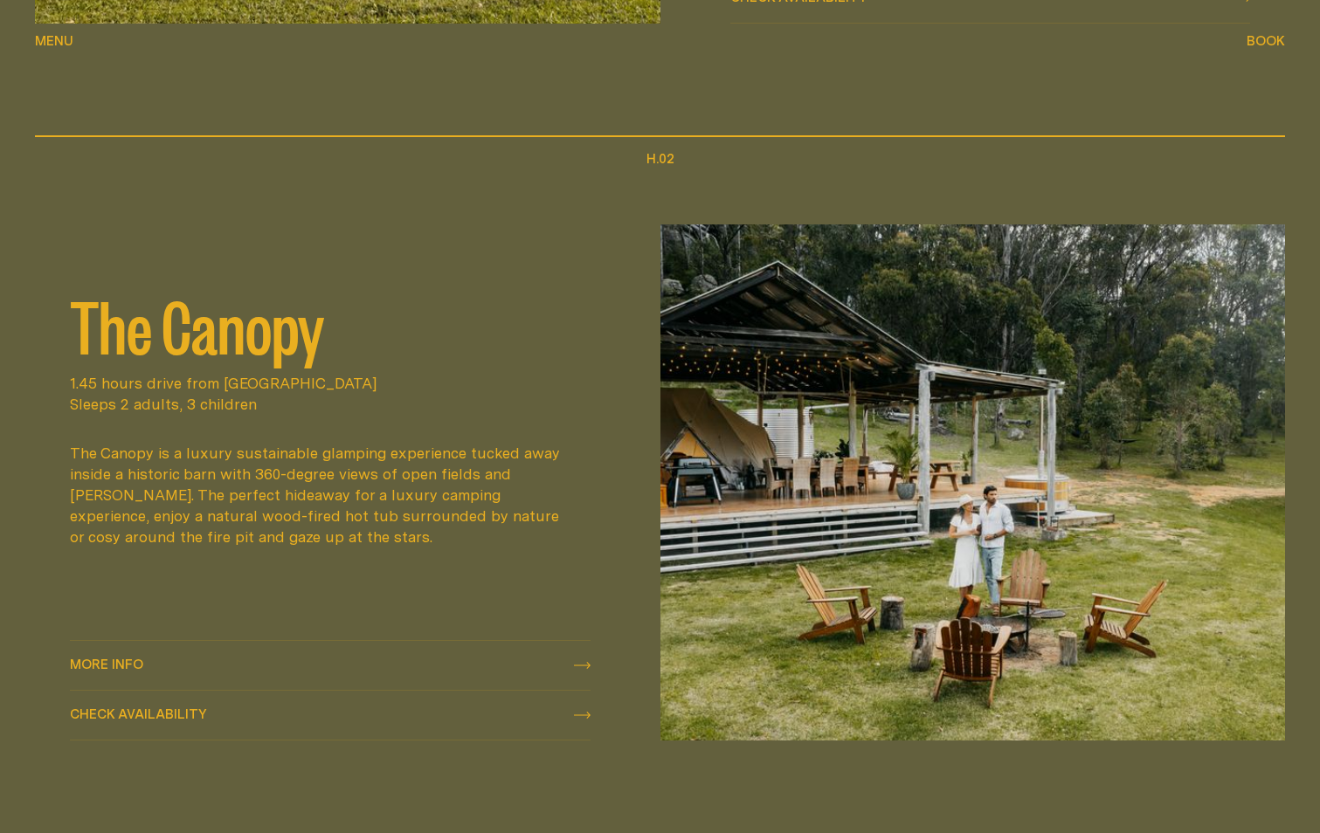
click at [578, 666] on icon at bounding box center [582, 665] width 17 height 7
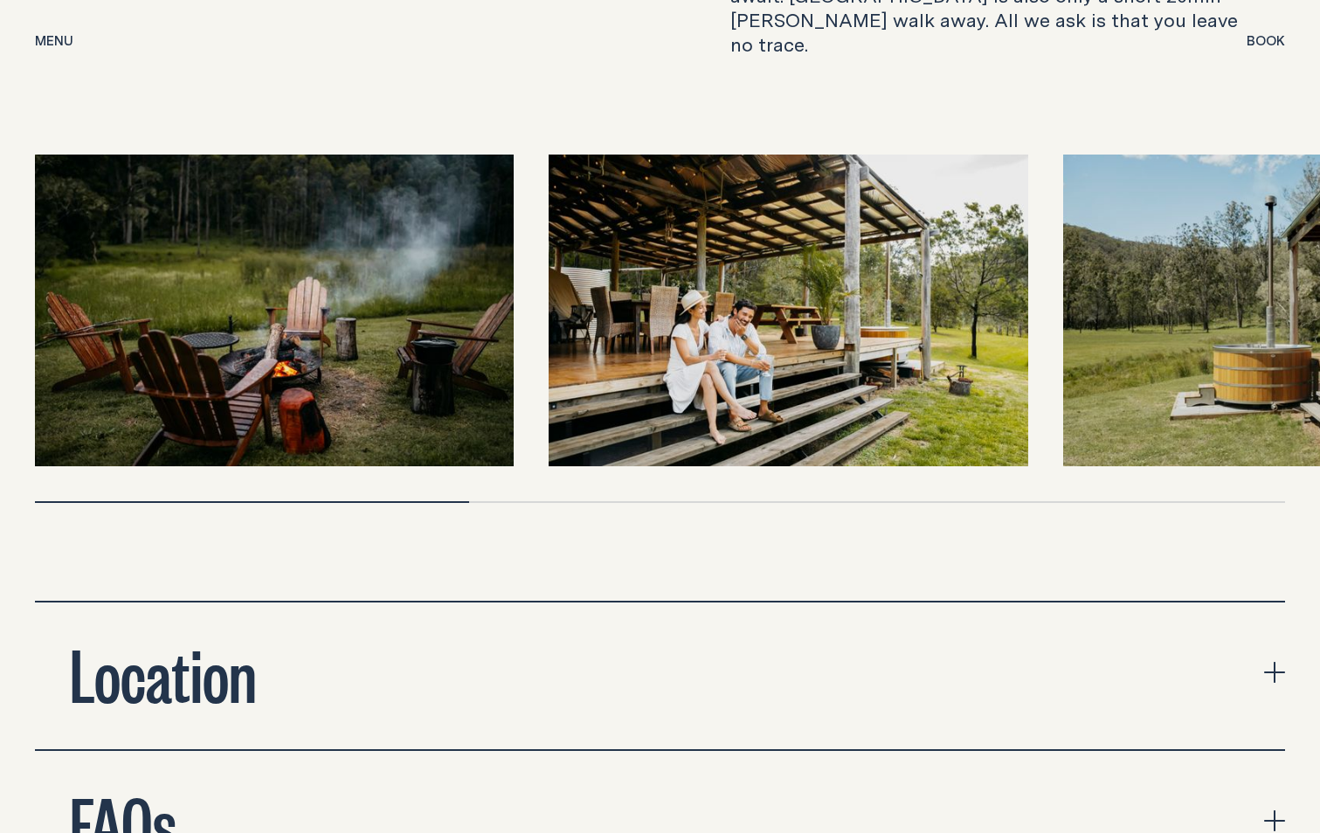
scroll to position [5416, 0]
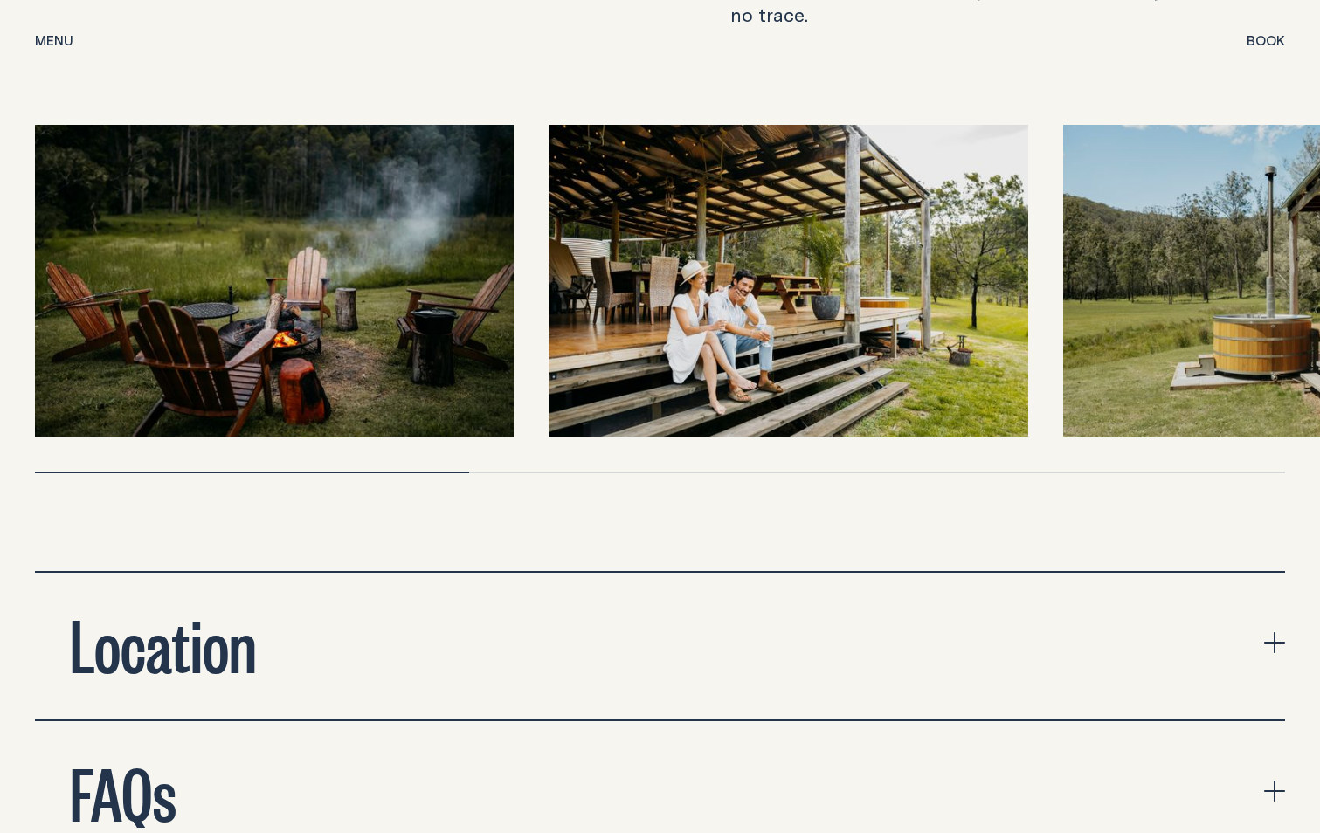
click at [1278, 632] on icon "expand accordion" at bounding box center [1274, 642] width 21 height 21
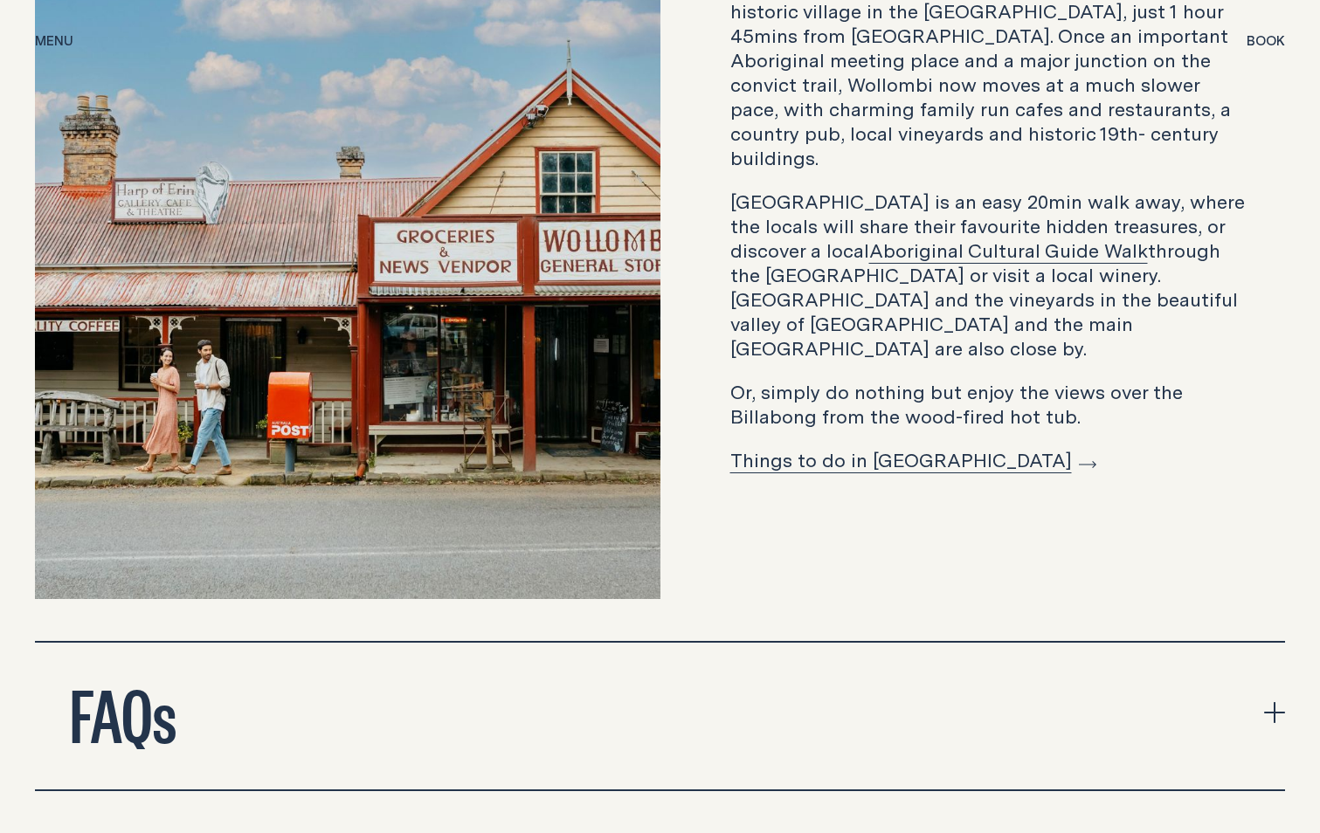
scroll to position [6202, 0]
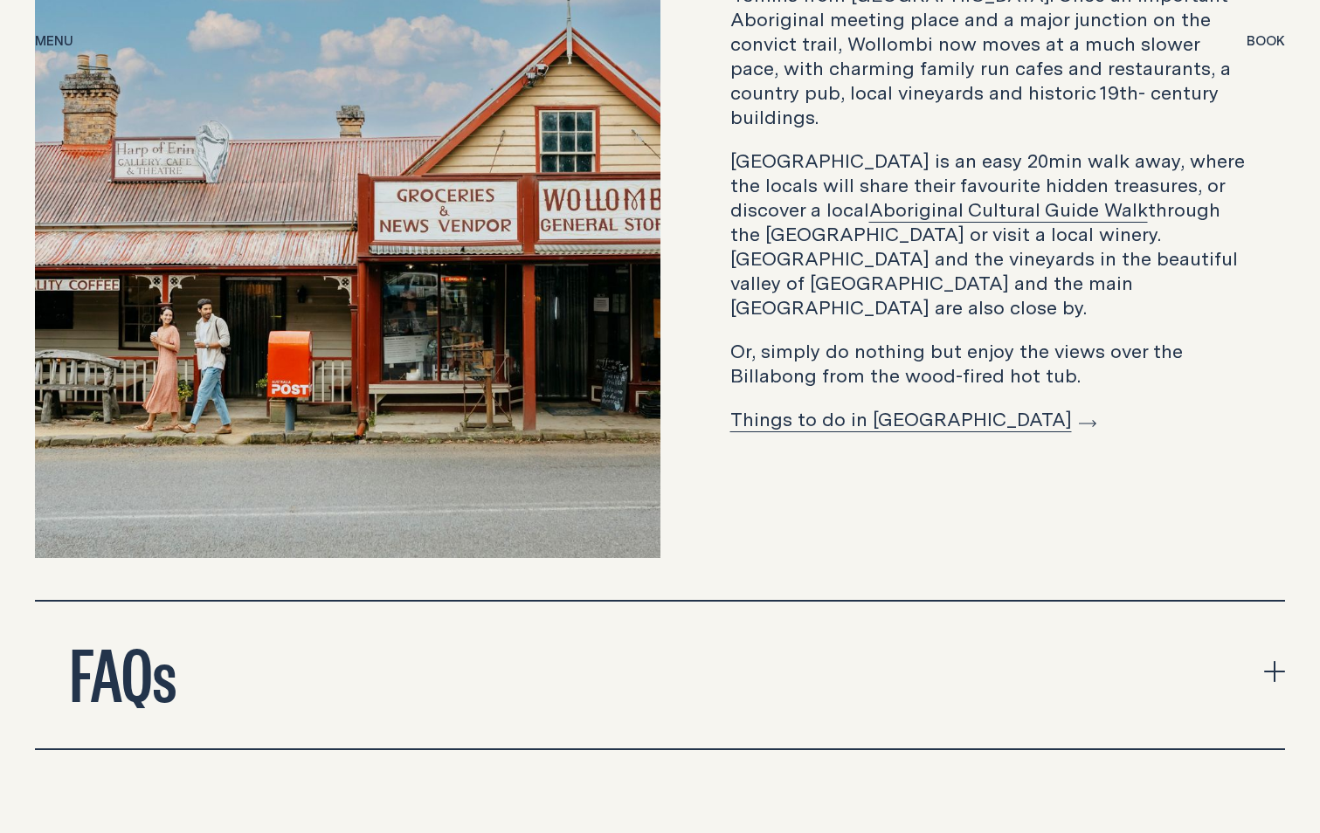
click at [959, 405] on link "Things to do in [GEOGRAPHIC_DATA]" at bounding box center [913, 418] width 366 height 27
